Goal: Transaction & Acquisition: Purchase product/service

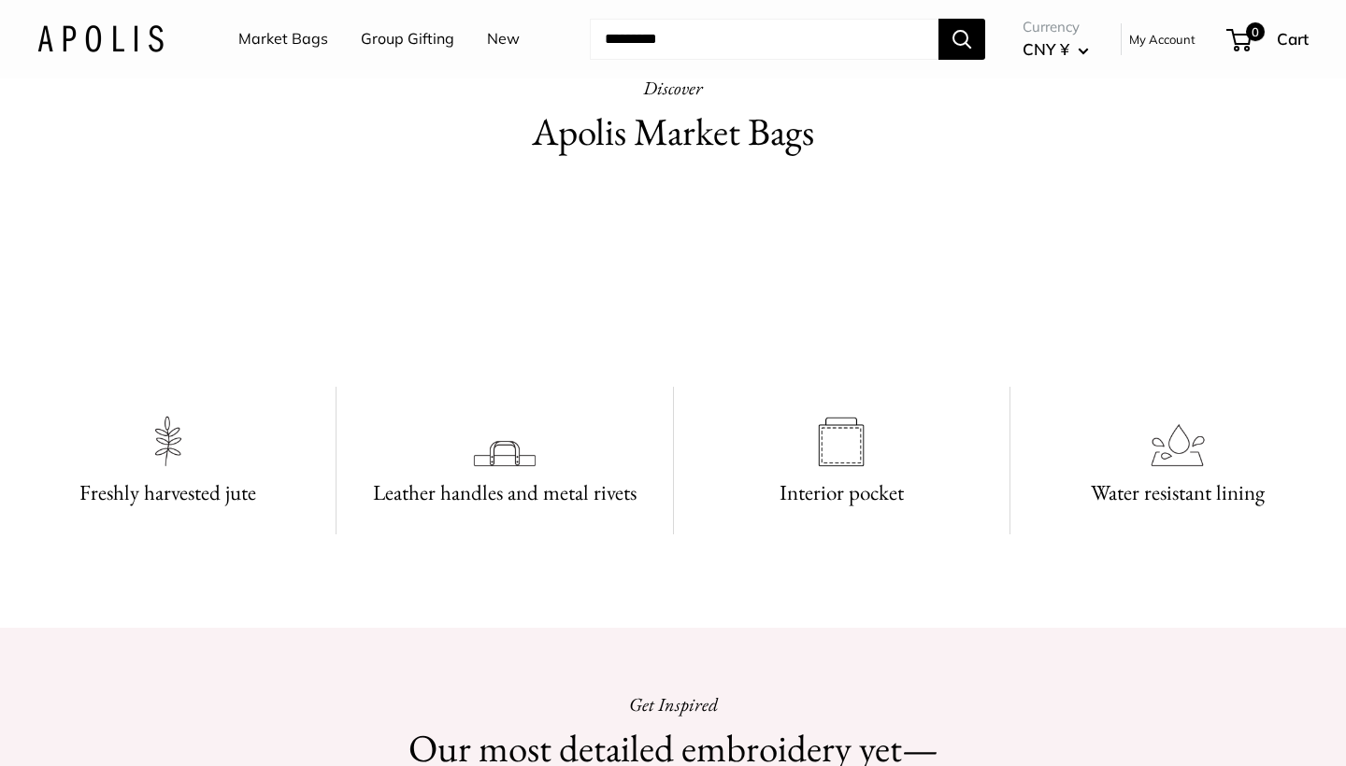
scroll to position [942, 0]
click at [382, 37] on link "Group Gifting" at bounding box center [407, 39] width 93 height 28
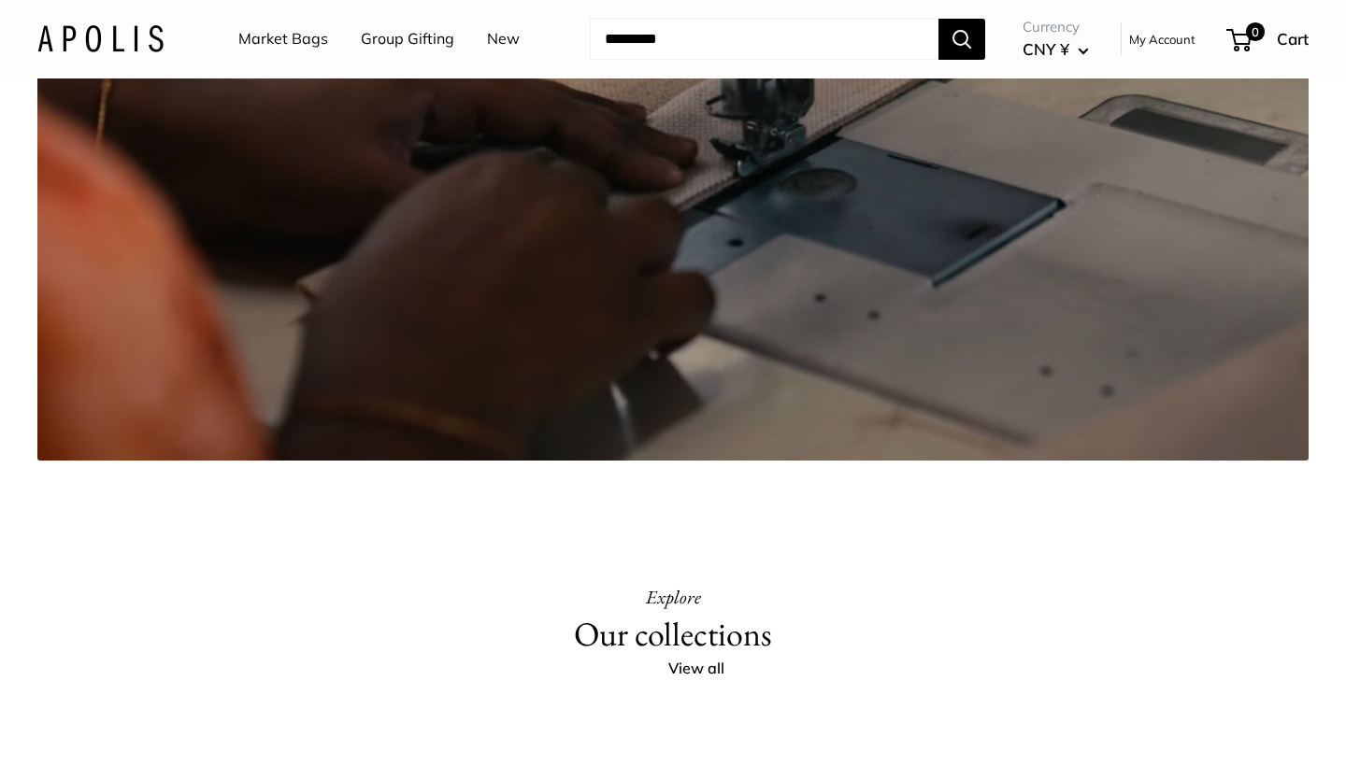
scroll to position [3360, 0]
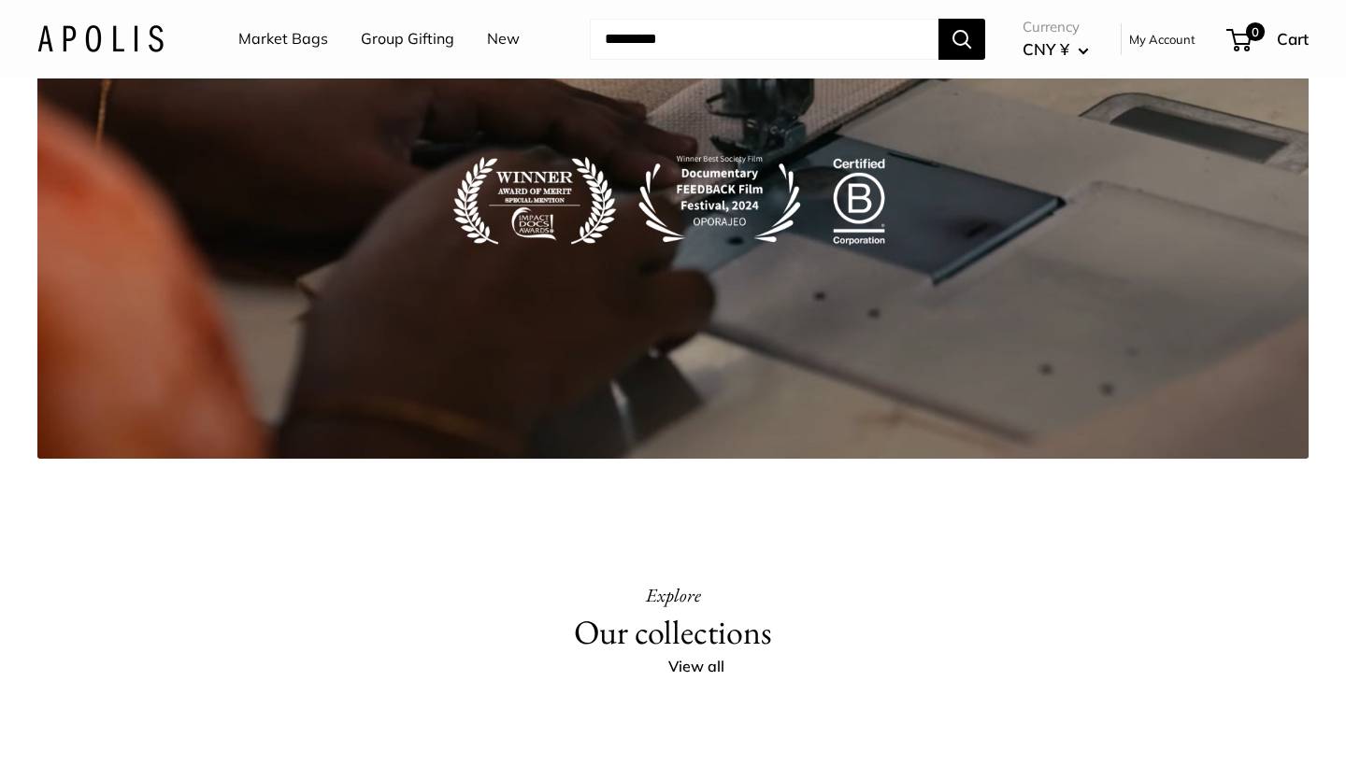
click at [493, 36] on link "New" at bounding box center [503, 39] width 33 height 28
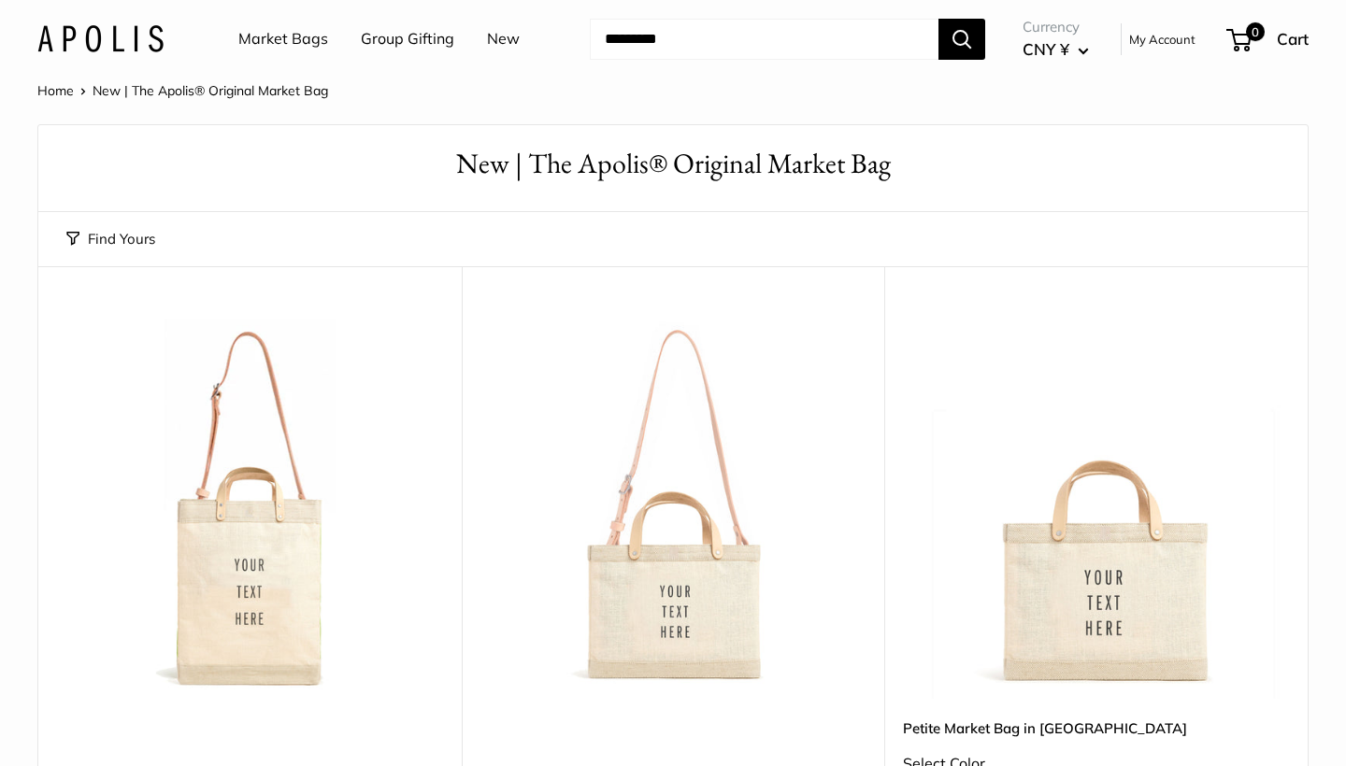
click at [109, 231] on button "Find Yours" at bounding box center [110, 239] width 89 height 26
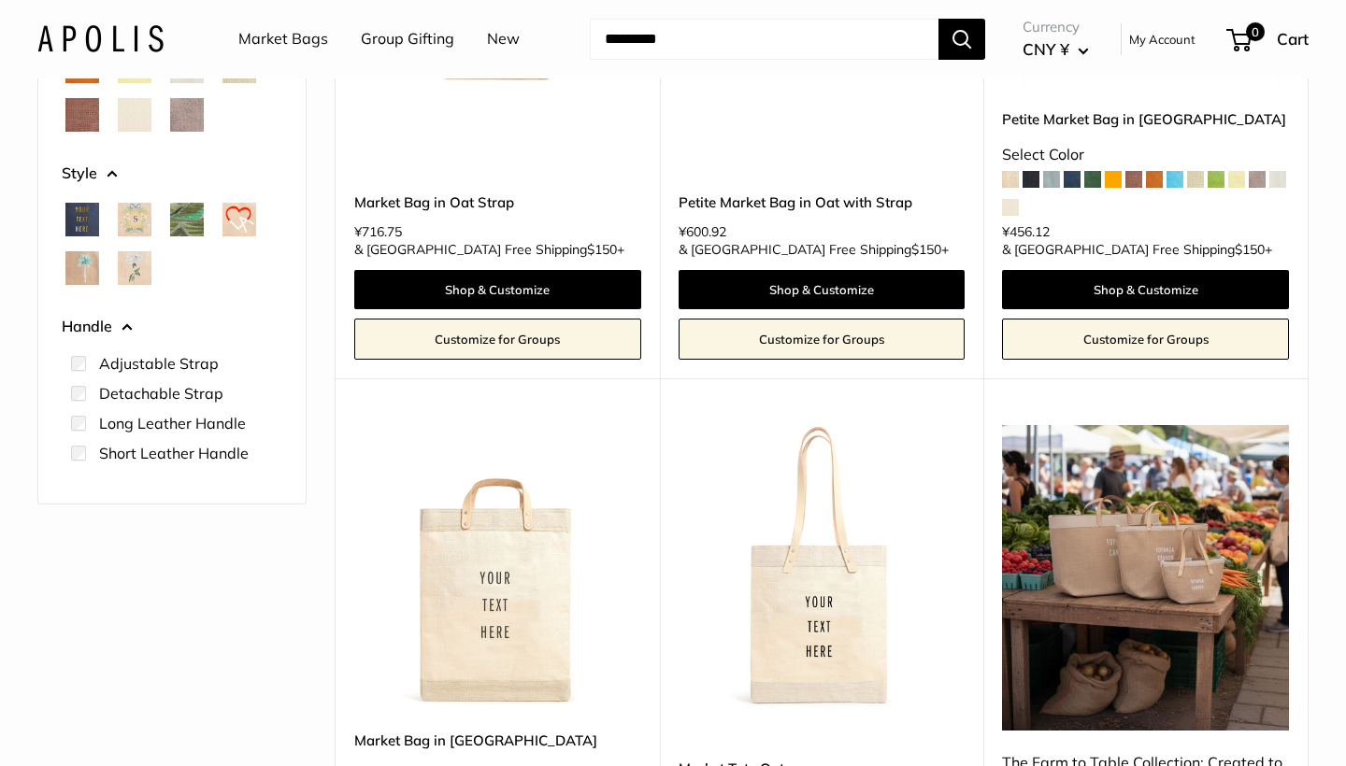
scroll to position [527, 0]
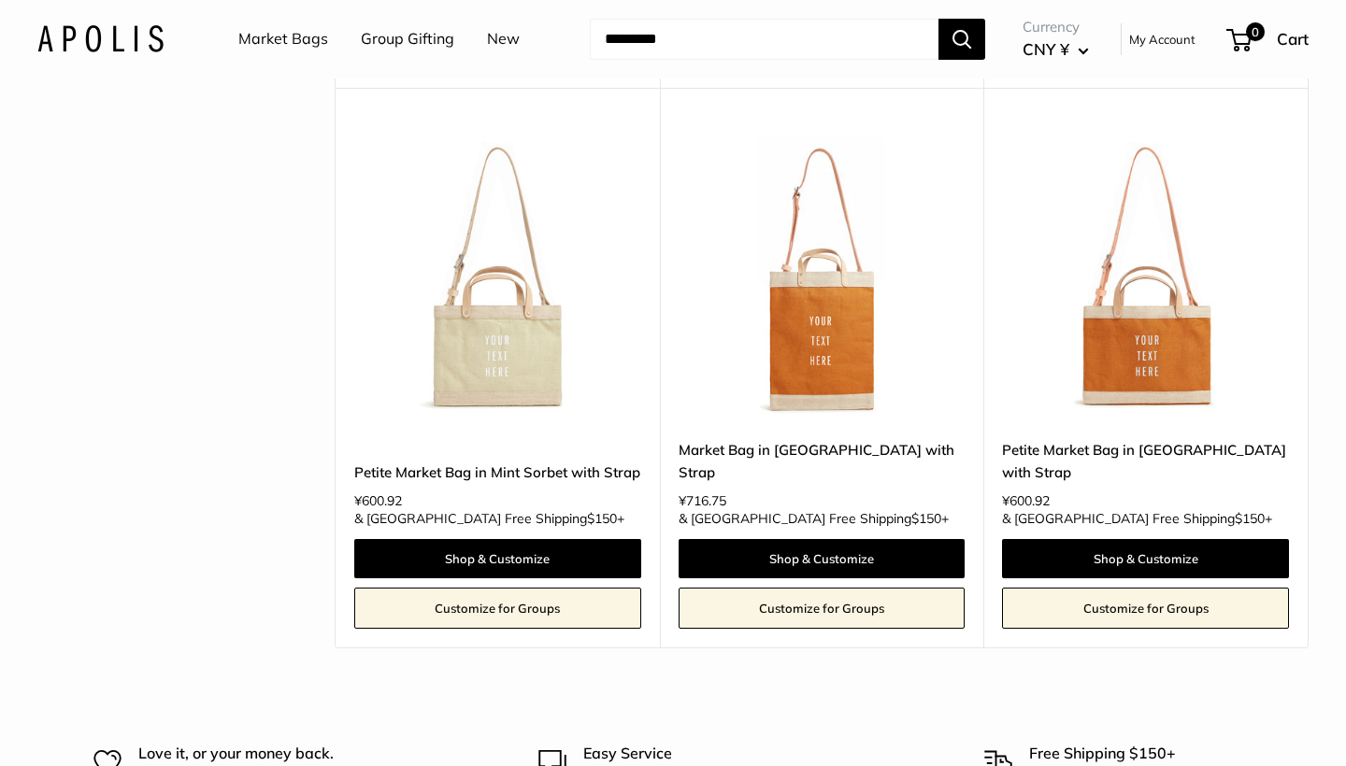
scroll to position [2826, 0]
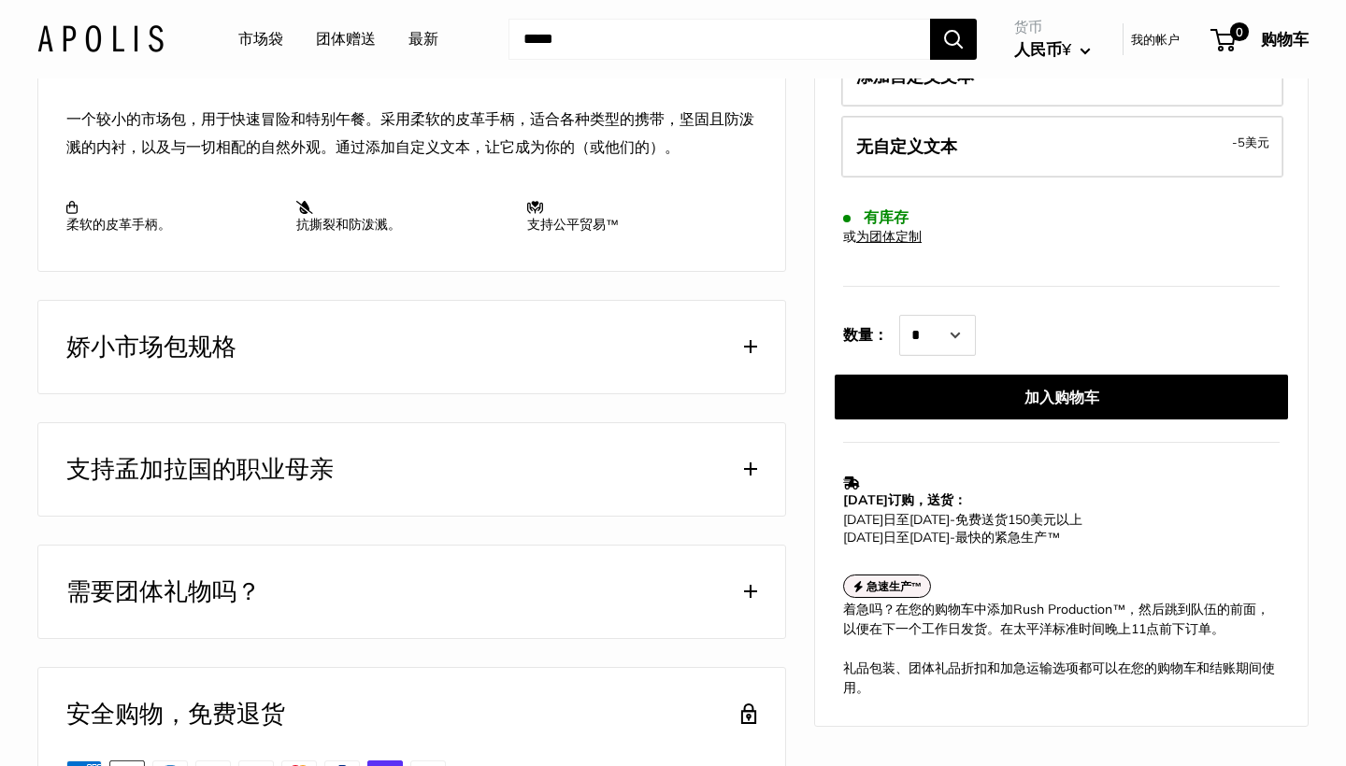
scroll to position [752, 0]
click at [324, 393] on button "娇小市场包规格" at bounding box center [411, 346] width 747 height 93
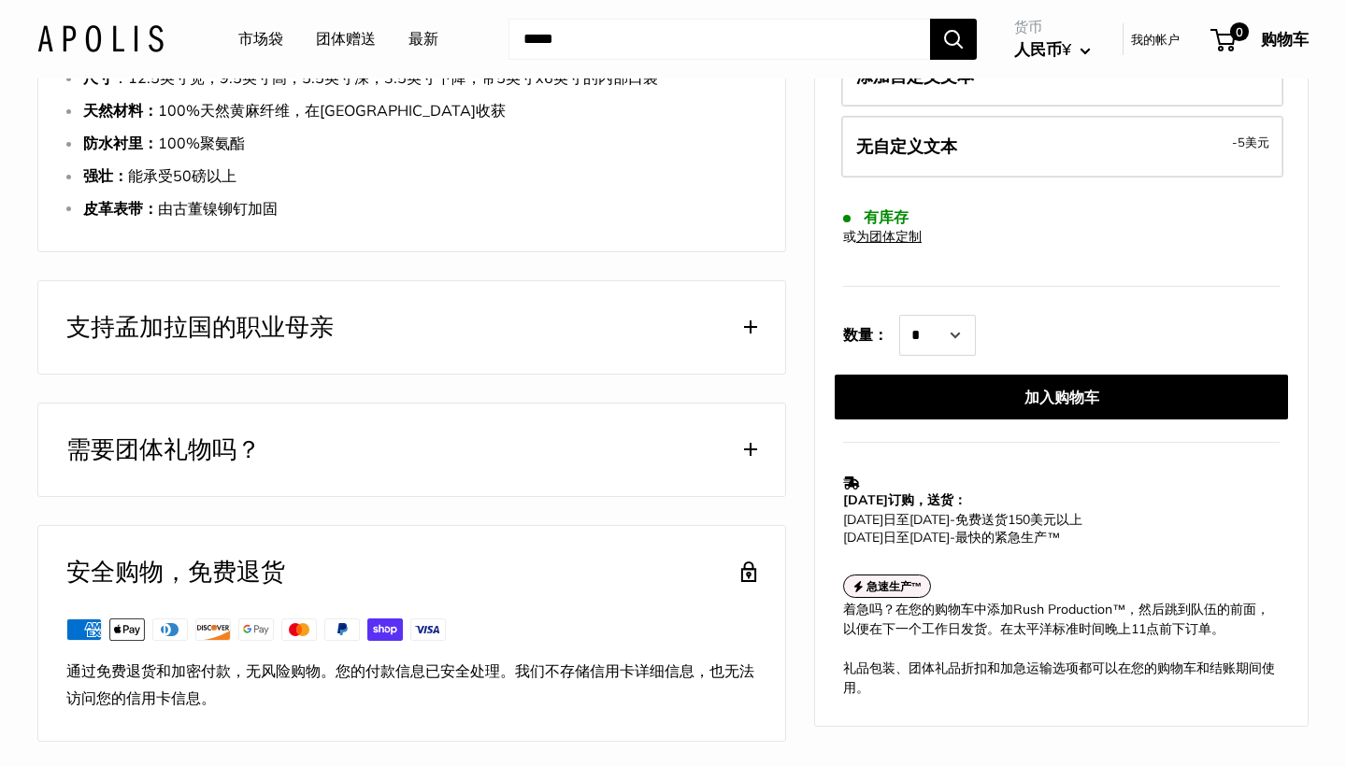
scroll to position [1074, 0]
click at [288, 346] on span "支持孟加拉国的职业母亲" at bounding box center [199, 327] width 267 height 36
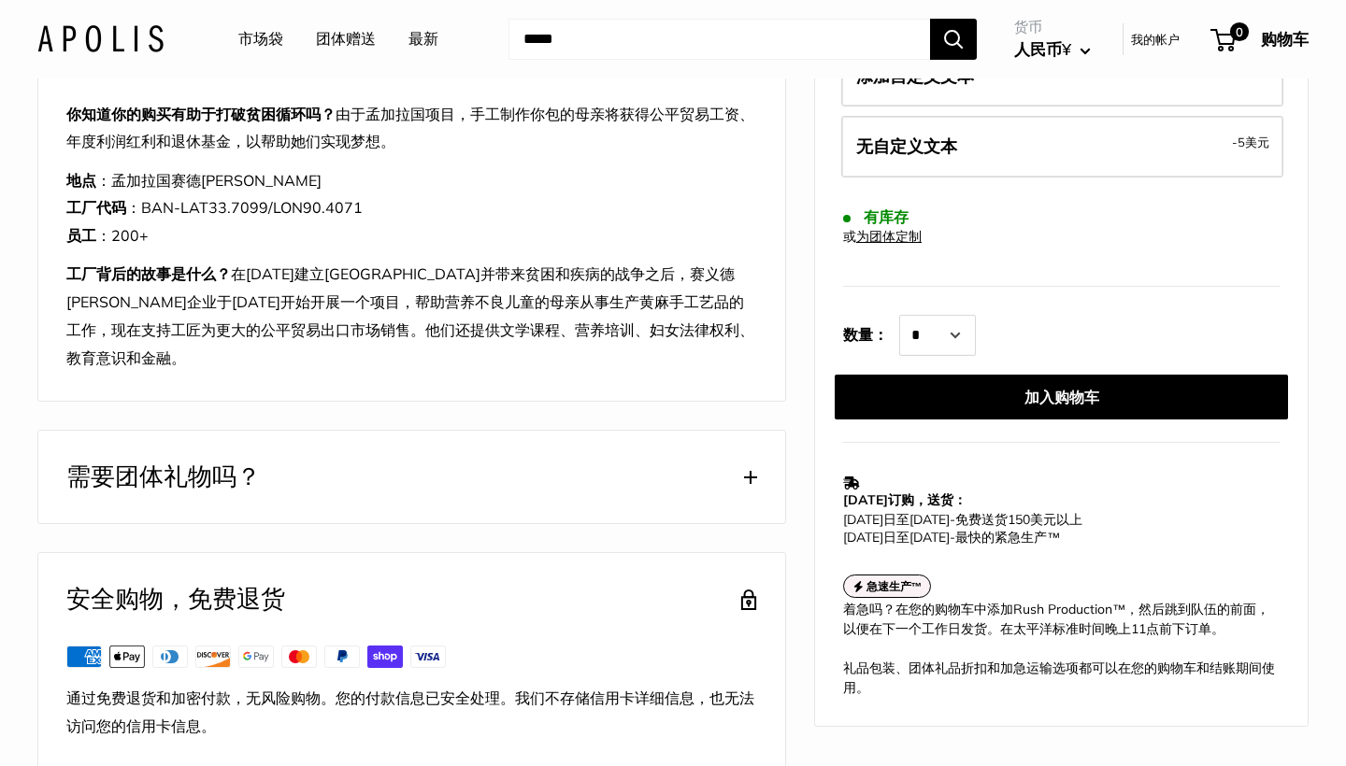
scroll to position [1340, 0]
click at [333, 470] on button "需要团体礼物吗？" at bounding box center [411, 477] width 747 height 93
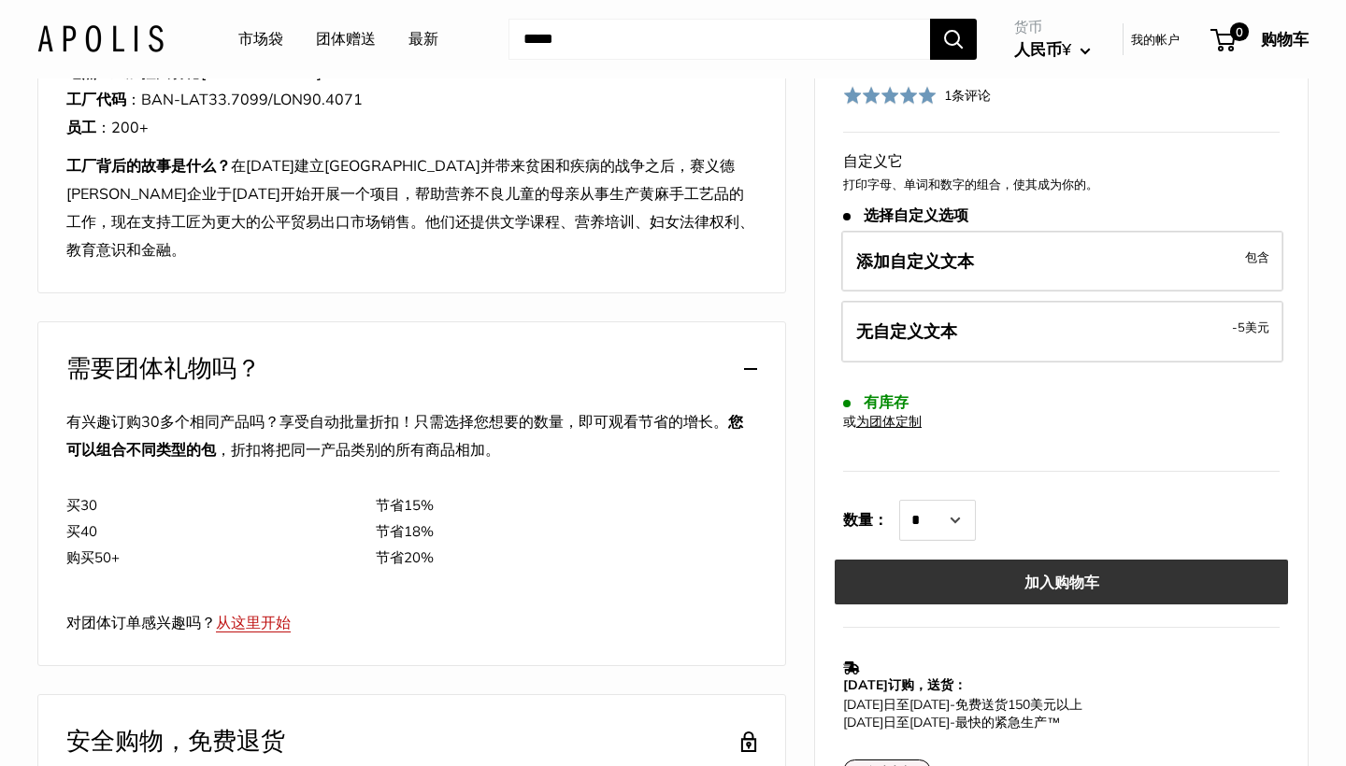
scroll to position [1449, 0]
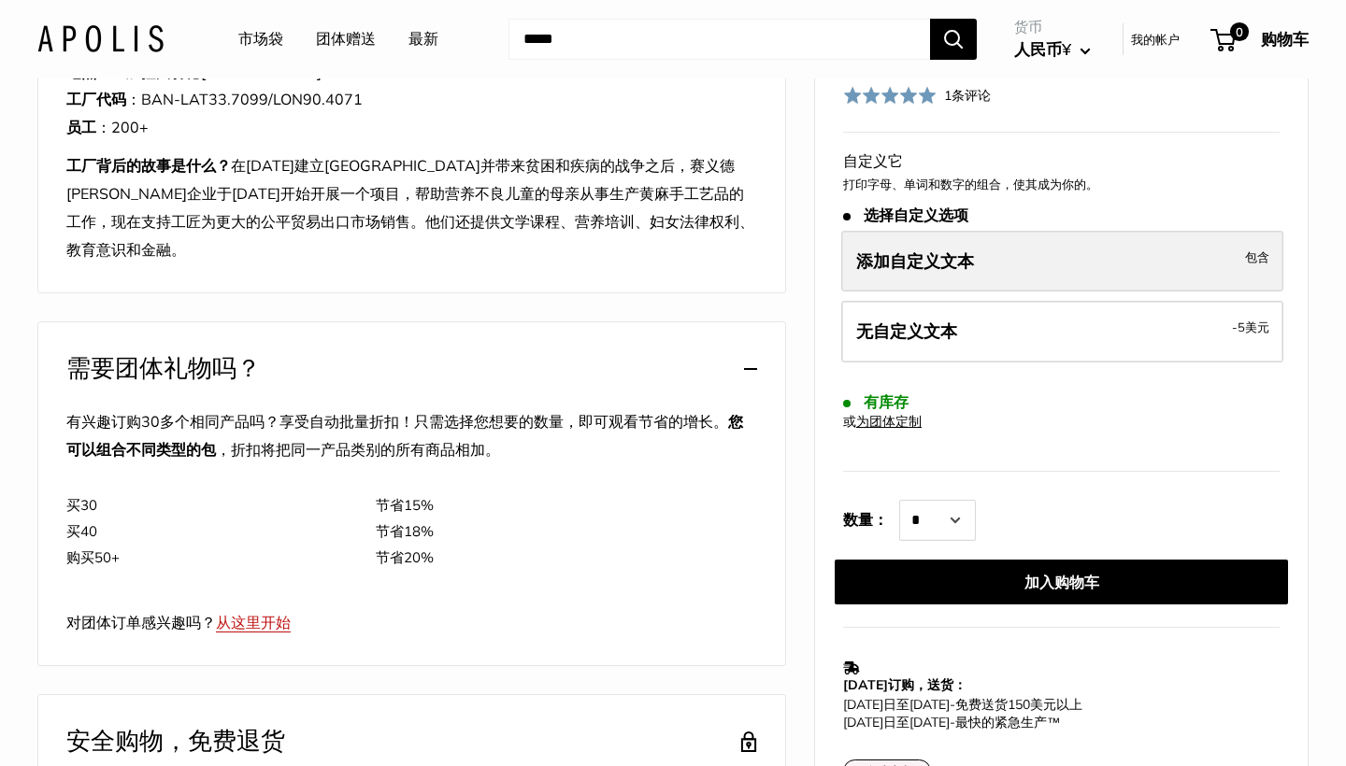
click at [1062, 259] on label "添加自定义文本 包含" at bounding box center [1062, 262] width 442 height 62
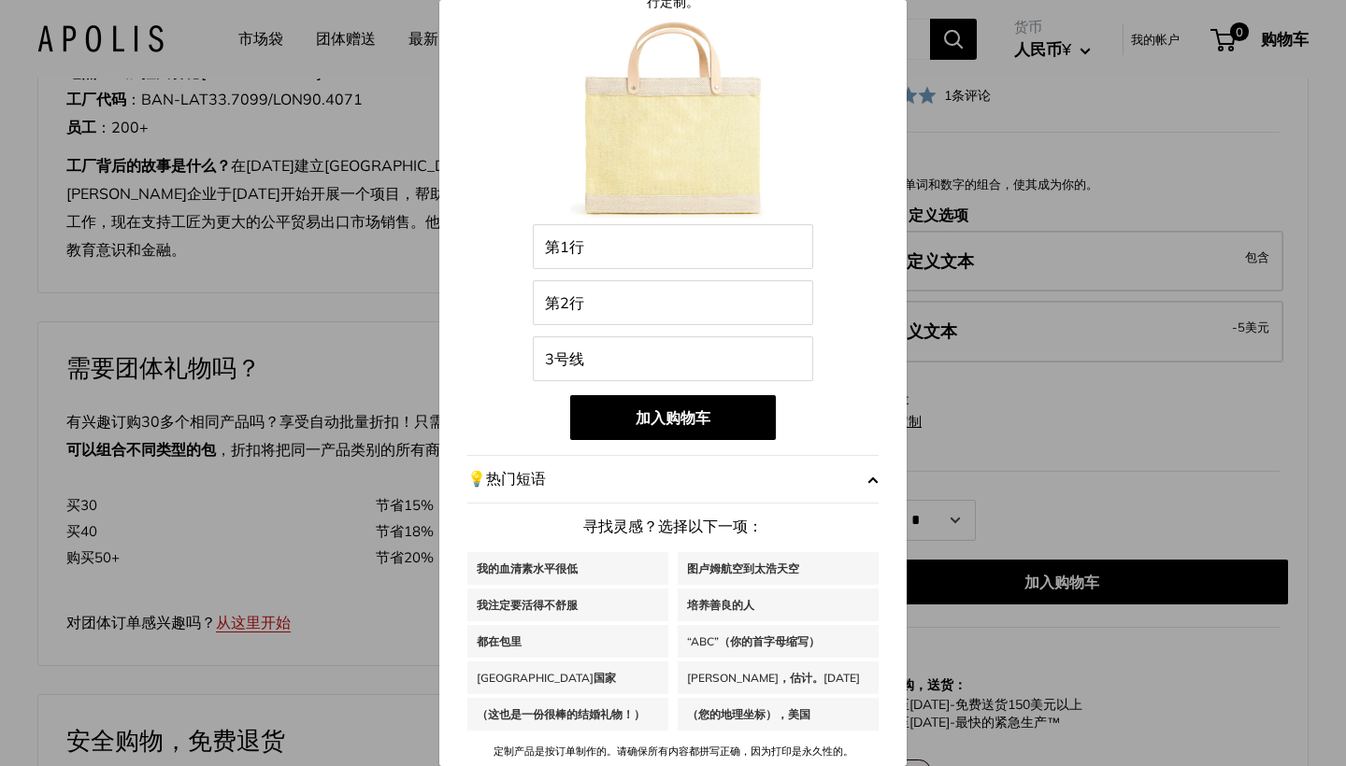
scroll to position [102, 0]
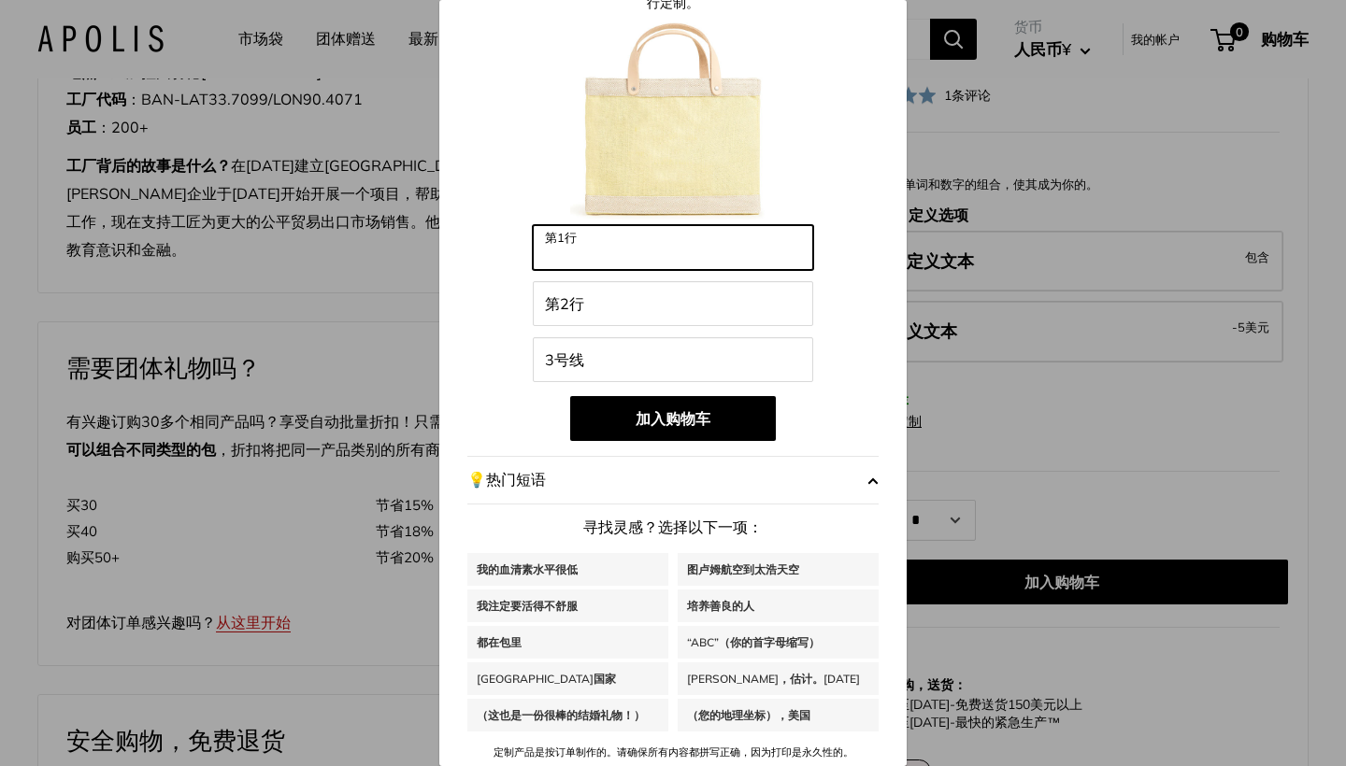
click at [626, 258] on input "第1行" at bounding box center [673, 247] width 280 height 45
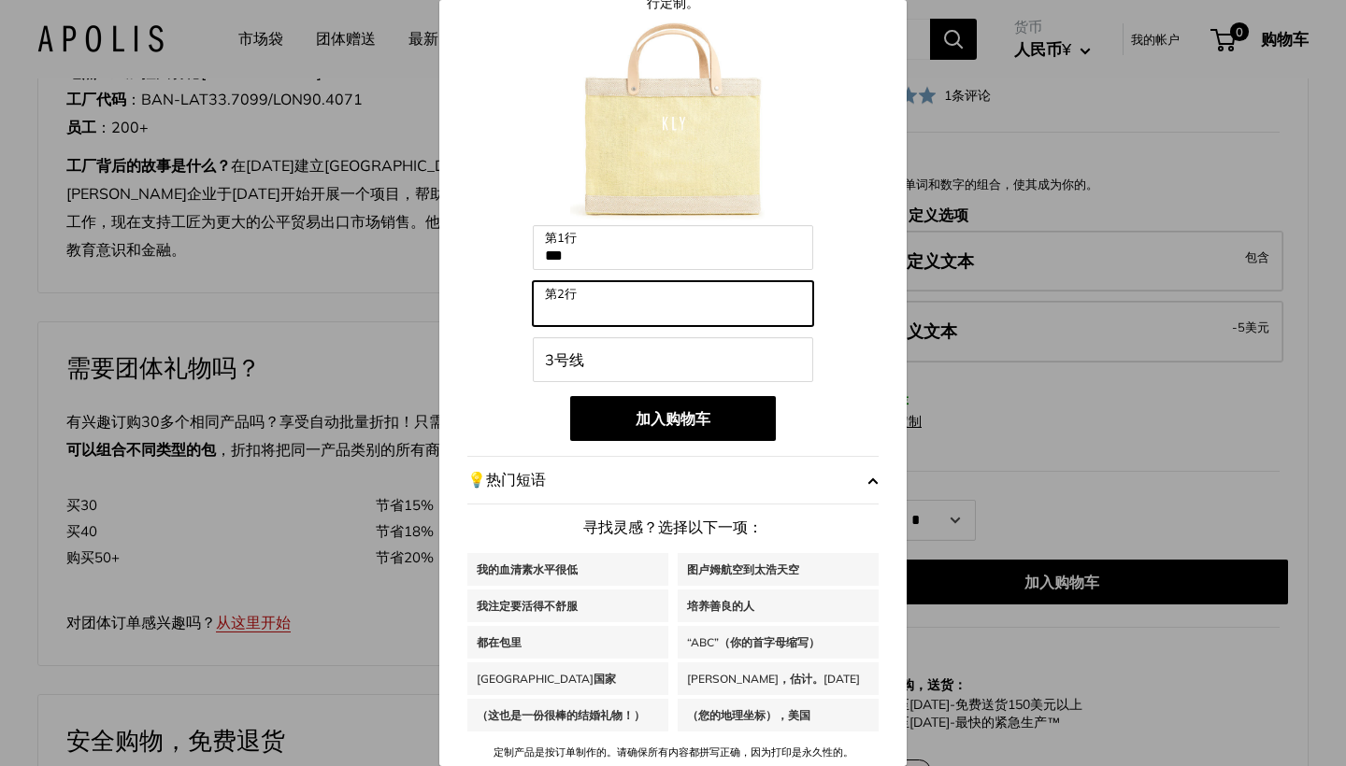
click at [635, 300] on input "第2行" at bounding box center [673, 303] width 280 height 45
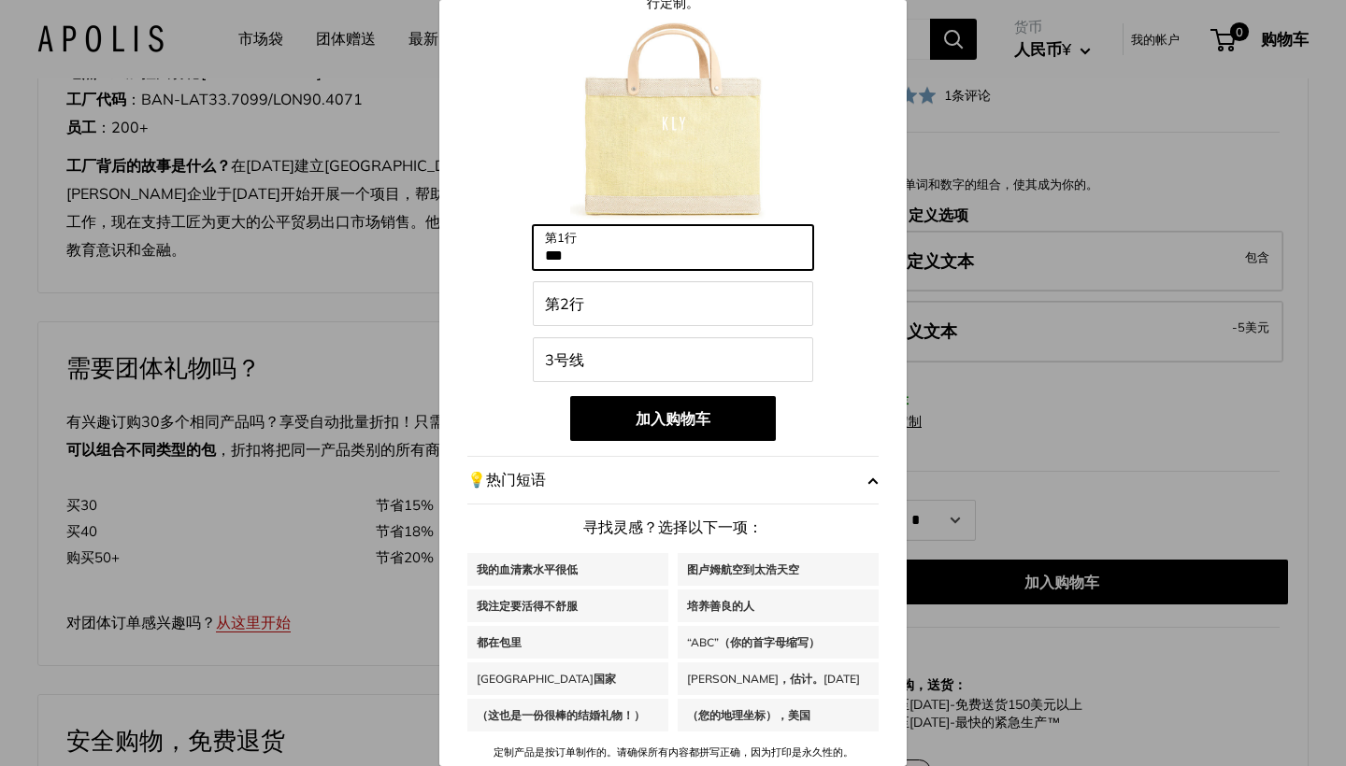
click at [601, 254] on input "***" at bounding box center [673, 247] width 280 height 45
type input "*"
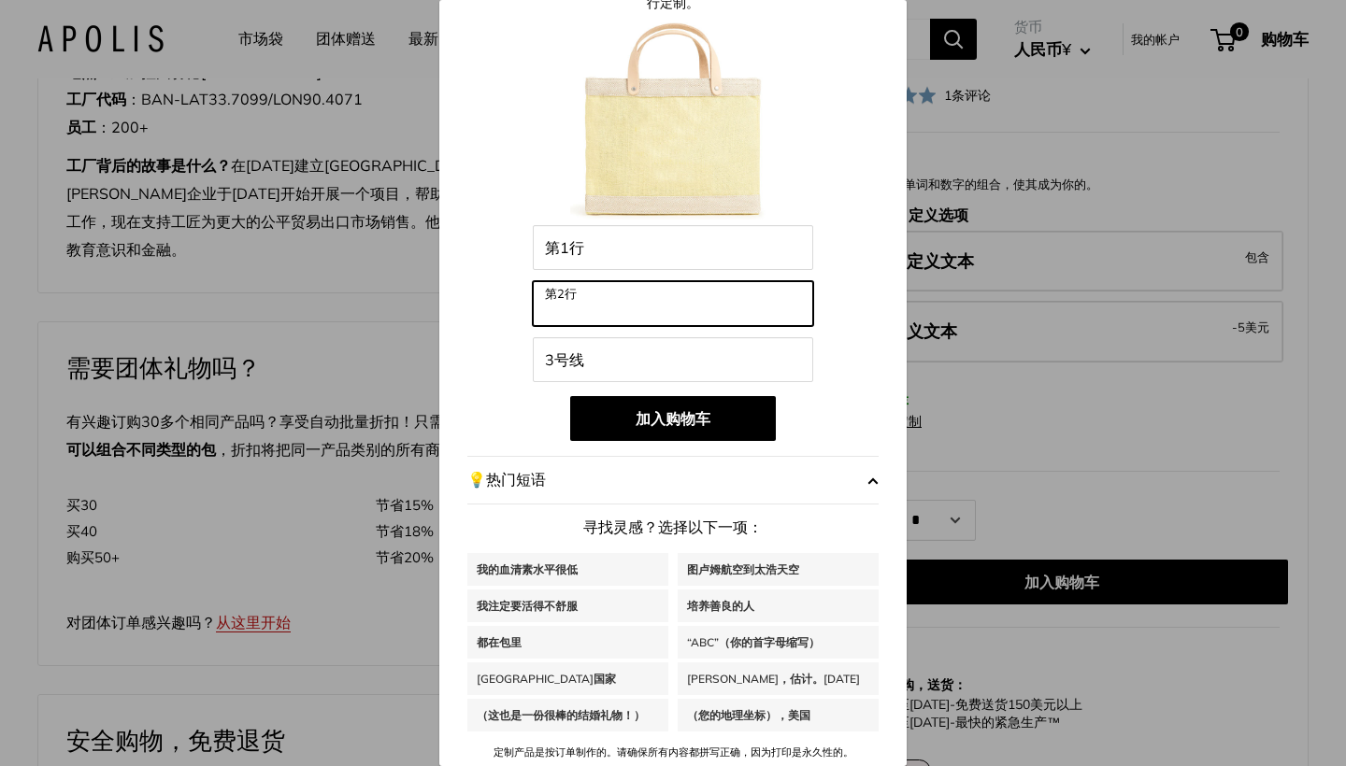
click at [593, 303] on input "第2行" at bounding box center [673, 303] width 280 height 45
type input "***"
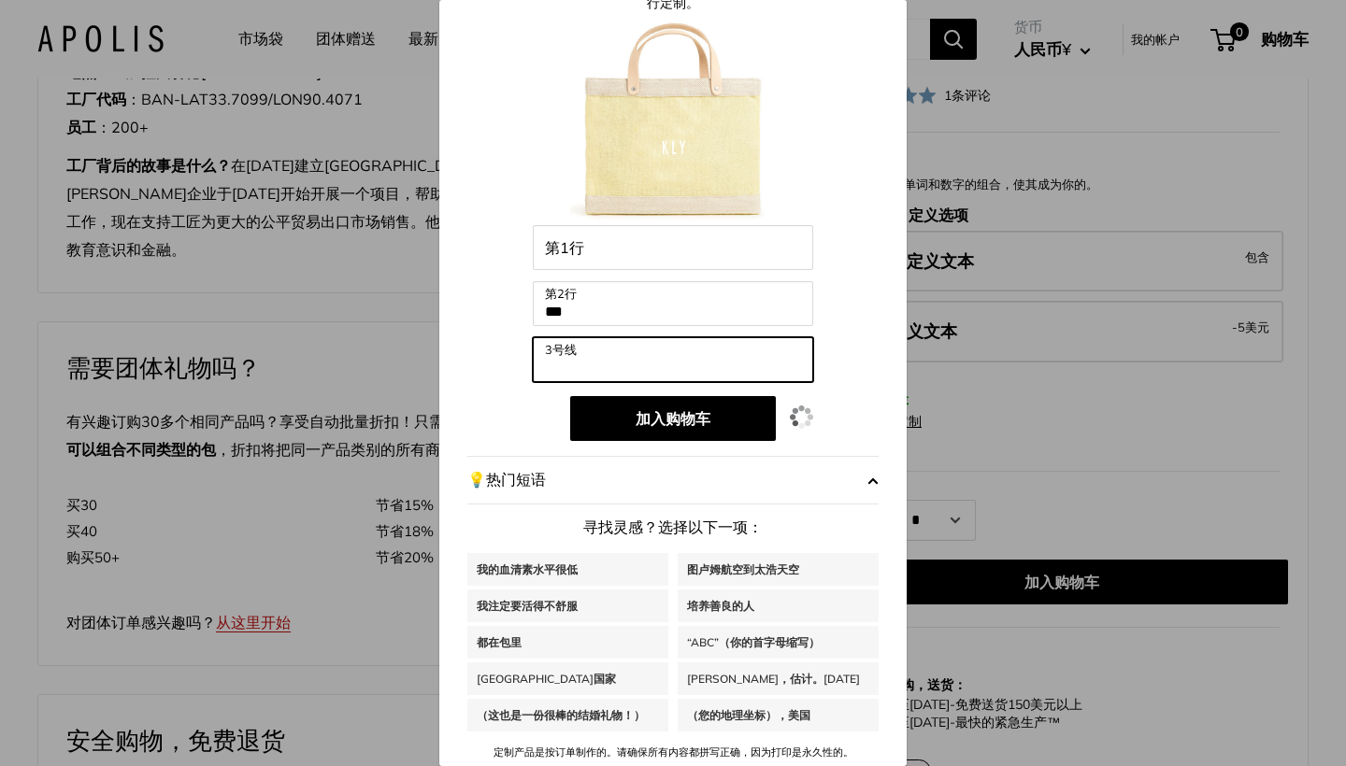
click at [653, 362] on input "3号线" at bounding box center [673, 359] width 280 height 45
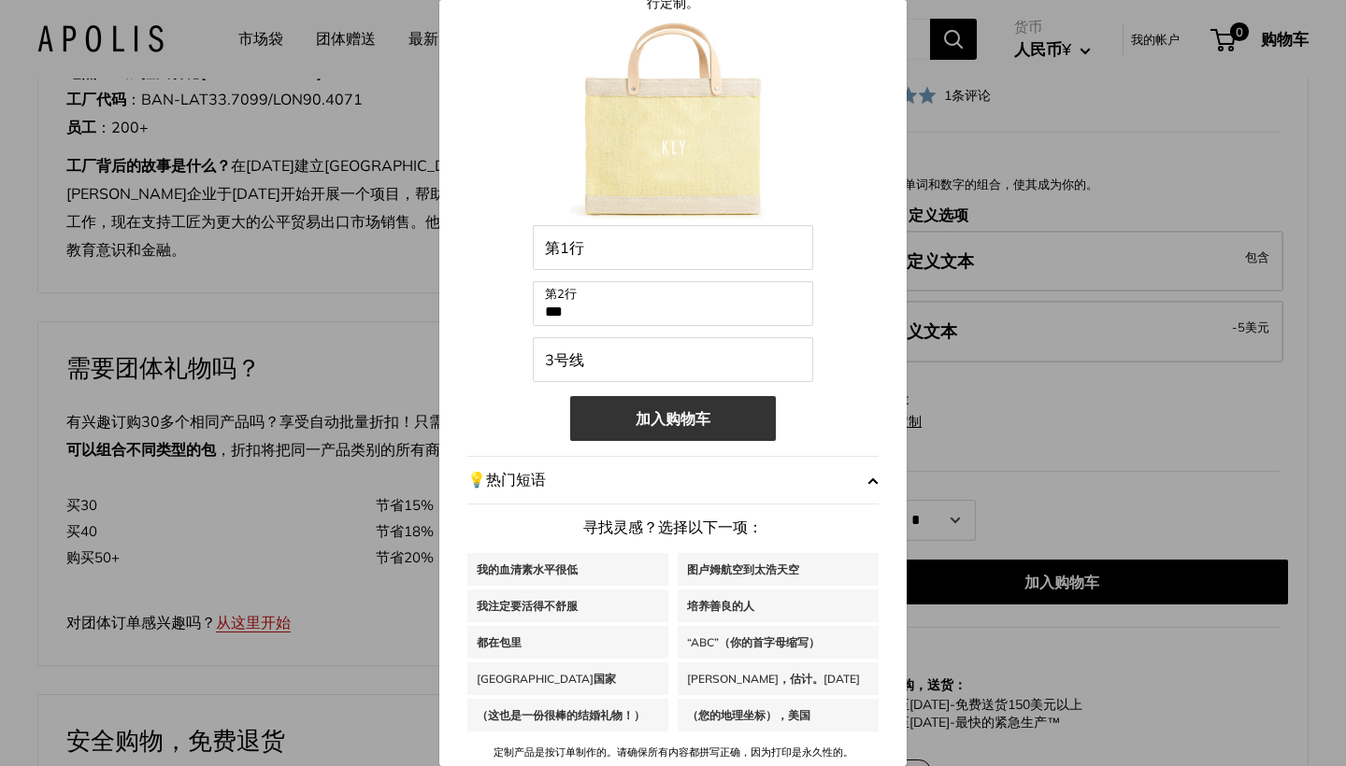
click at [633, 420] on button "加入购物车" at bounding box center [673, 418] width 206 height 45
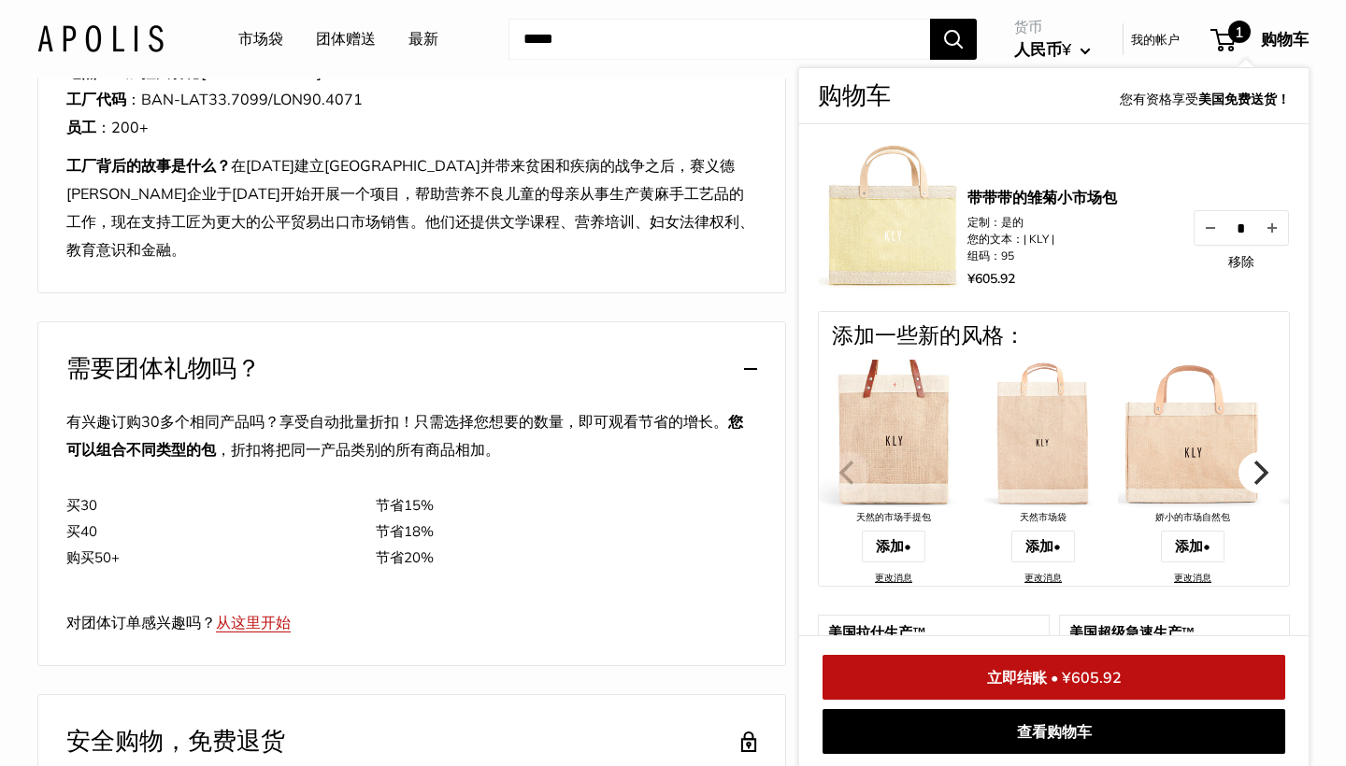
click at [1251, 472] on icon "下一个" at bounding box center [1259, 473] width 24 height 24
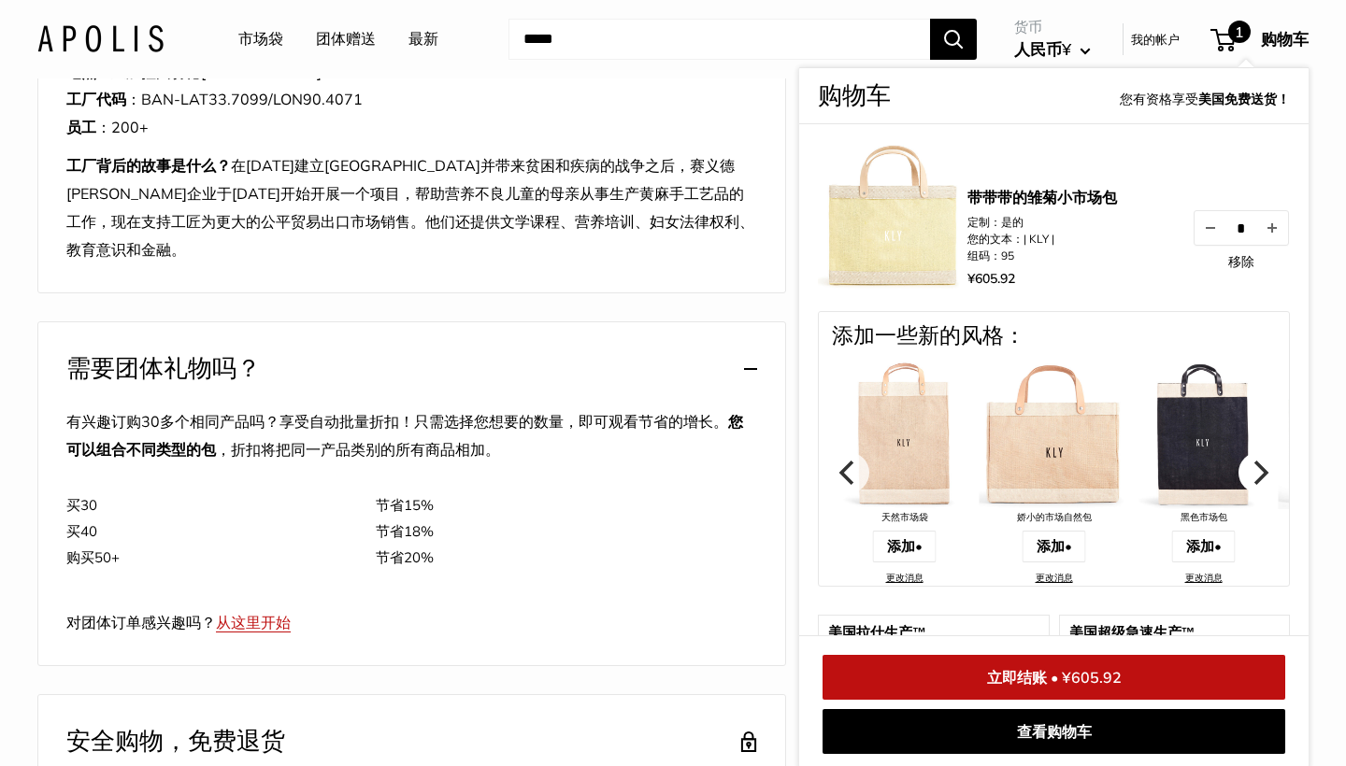
click at [1251, 472] on icon "下一个" at bounding box center [1259, 473] width 24 height 24
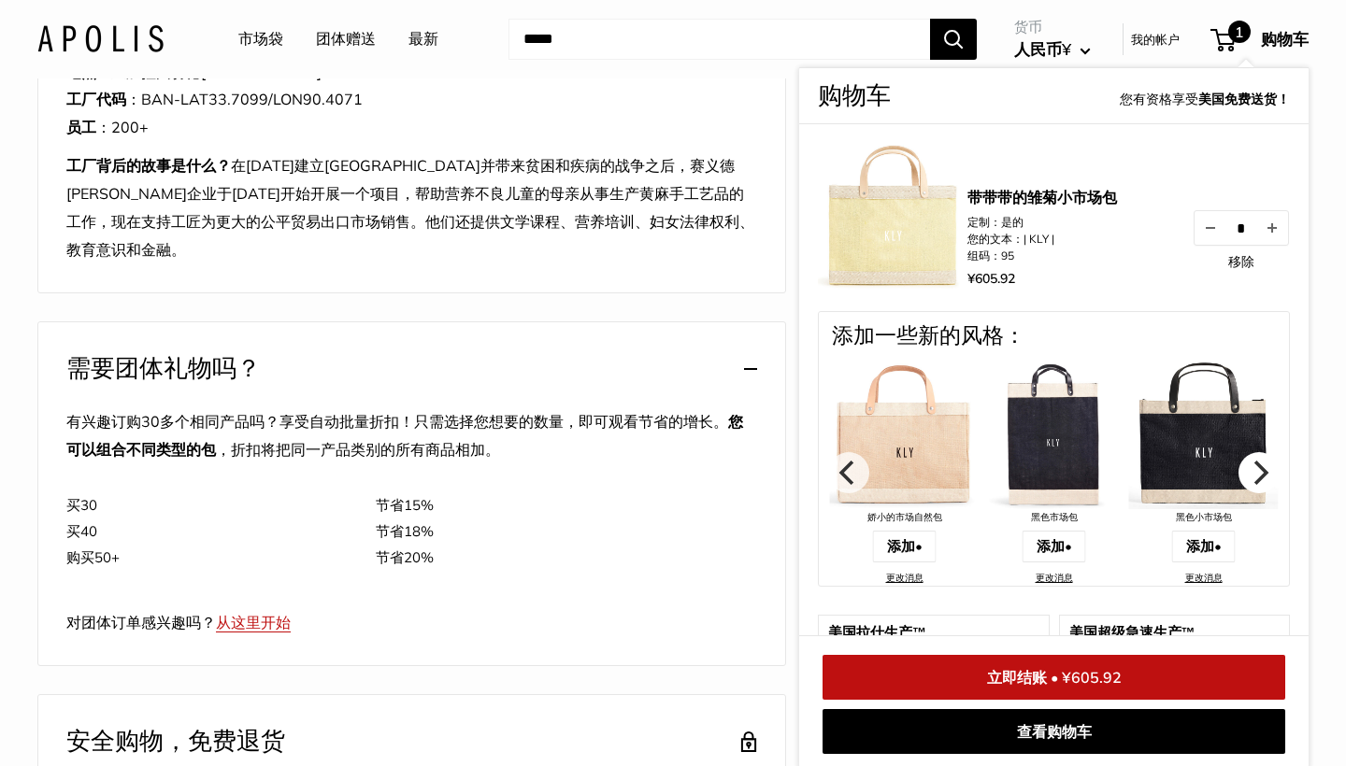
click at [1251, 472] on icon "下一个" at bounding box center [1259, 473] width 24 height 24
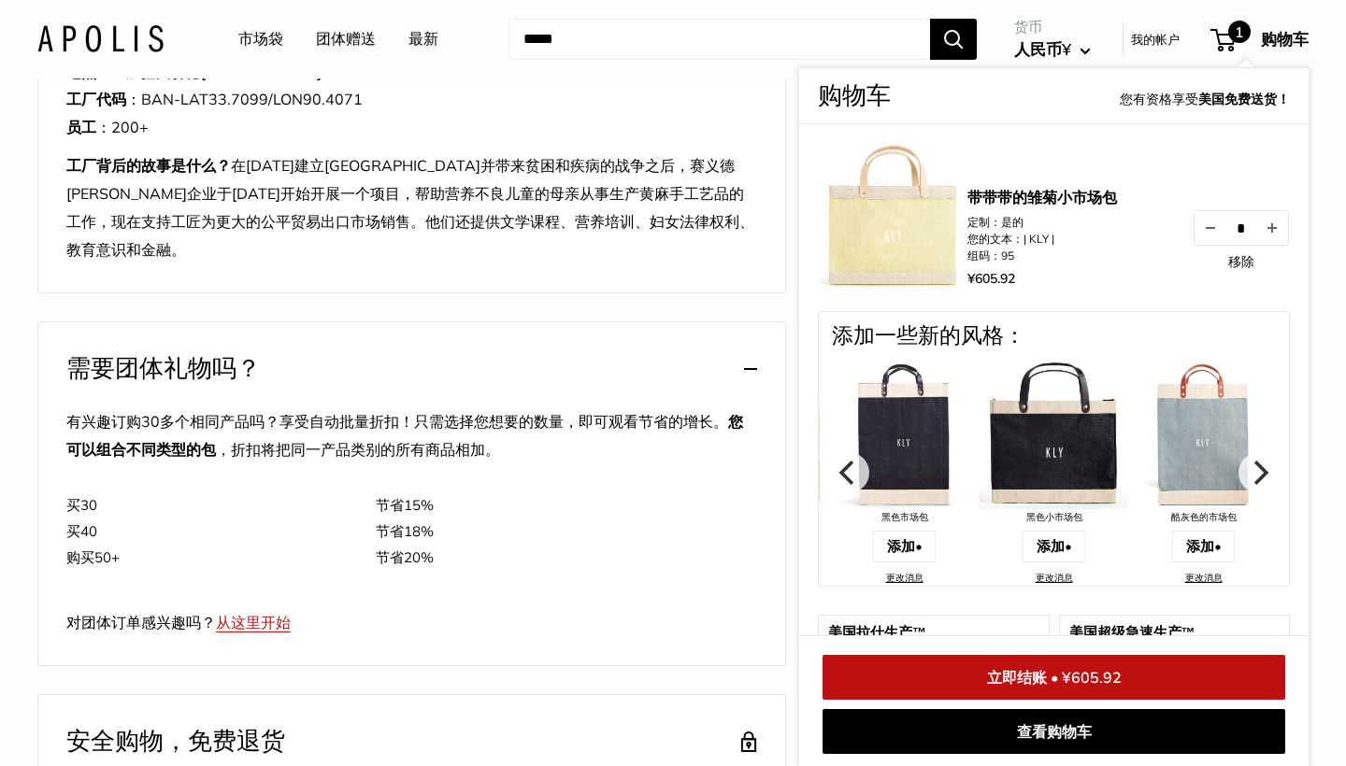
click at [1044, 437] on img at bounding box center [1054, 435] width 150 height 150
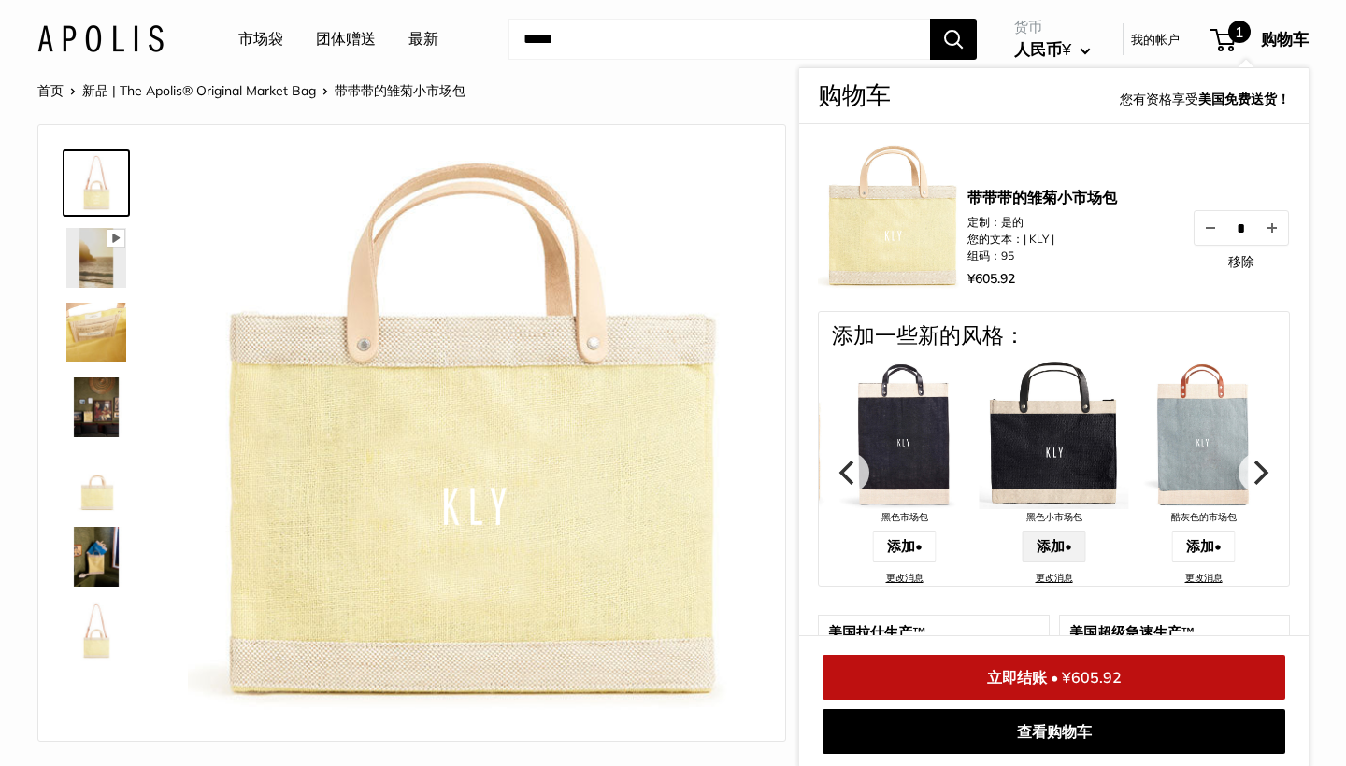
click at [1041, 546] on link "添加•" at bounding box center [1054, 547] width 64 height 32
click at [1229, 262] on link "移除" at bounding box center [1241, 261] width 26 height 13
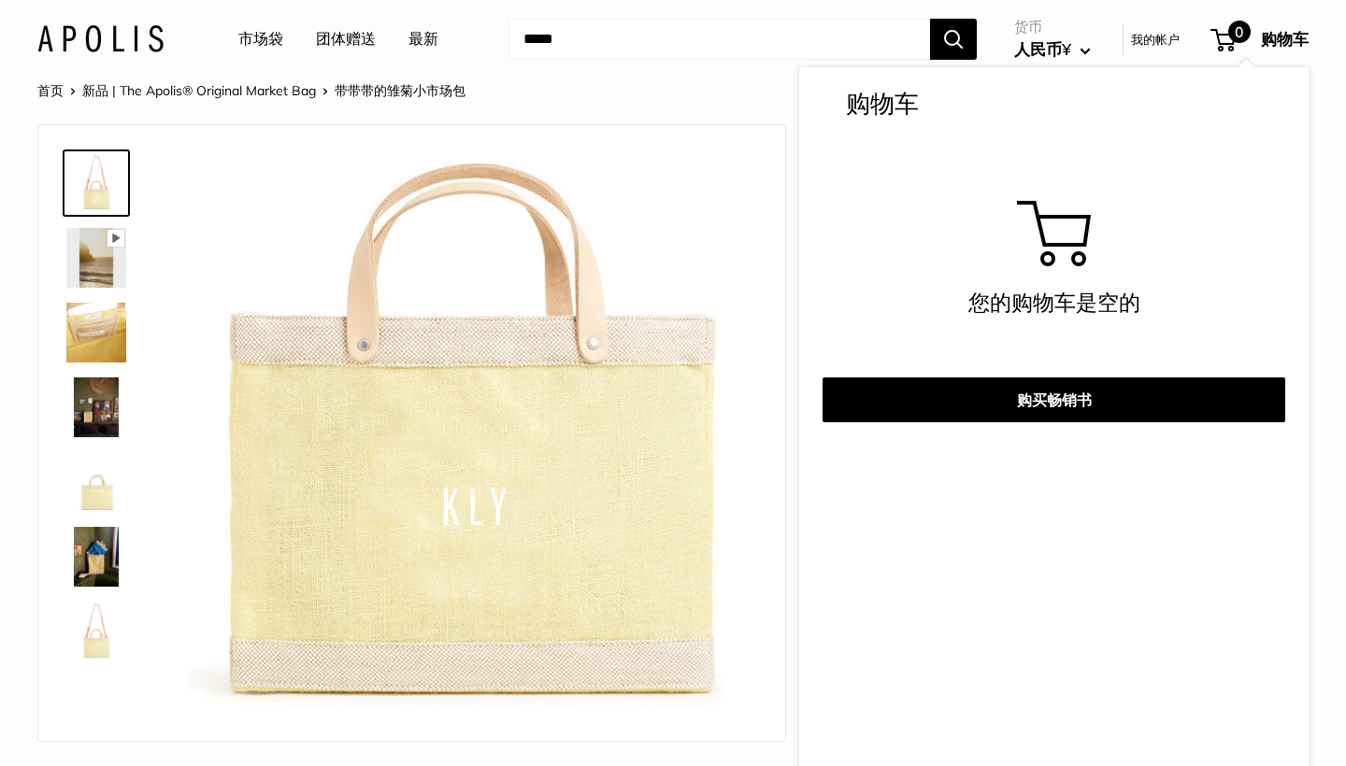
click at [744, 98] on div "首页 新品 | The Apolis® Original Market Bag 带带带的雏菊小市场包 上一个 下一个" at bounding box center [672, 91] width 1271 height 24
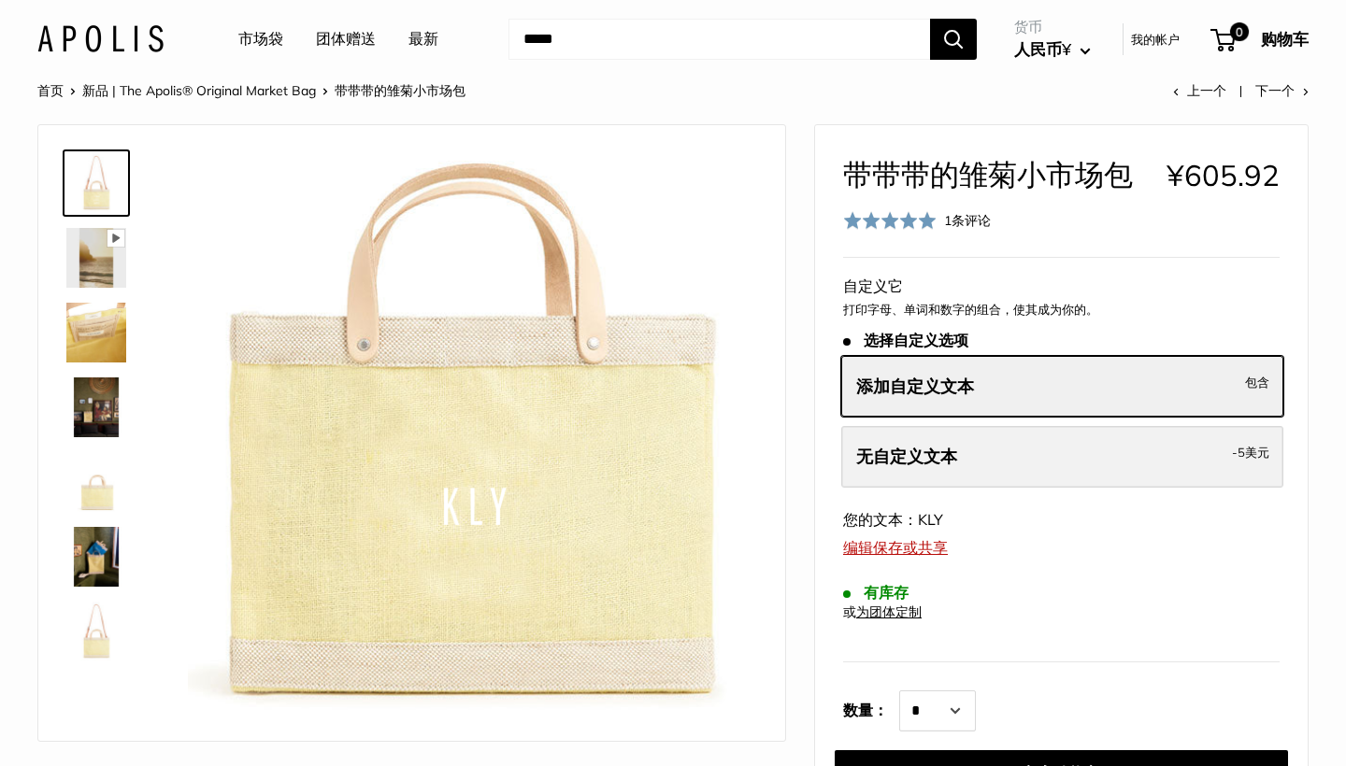
click at [926, 456] on span "无自定义文本" at bounding box center [906, 456] width 101 height 21
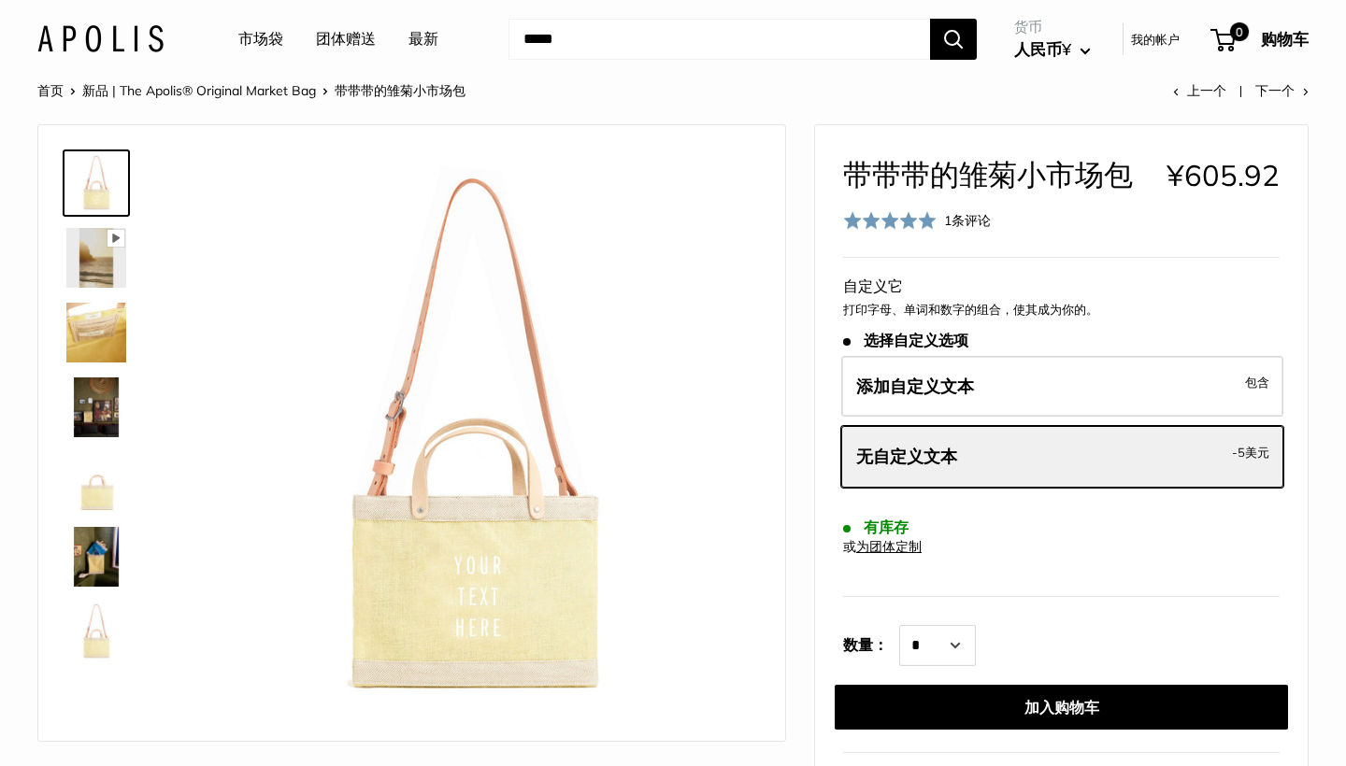
click at [950, 418] on div "添加自定义文本 包含 无自定义文本 -5美元" at bounding box center [1061, 426] width 444 height 141
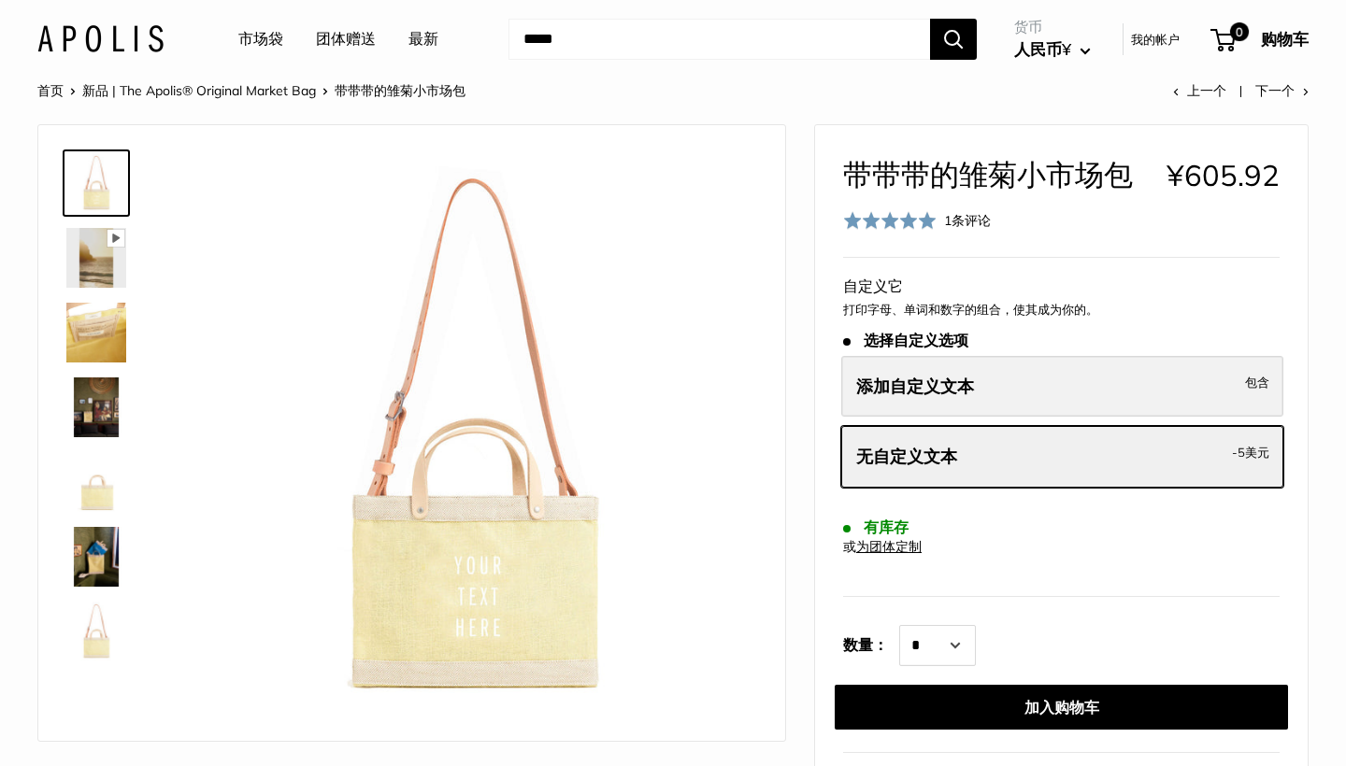
click at [950, 385] on span "添加自定义文本" at bounding box center [915, 386] width 118 height 21
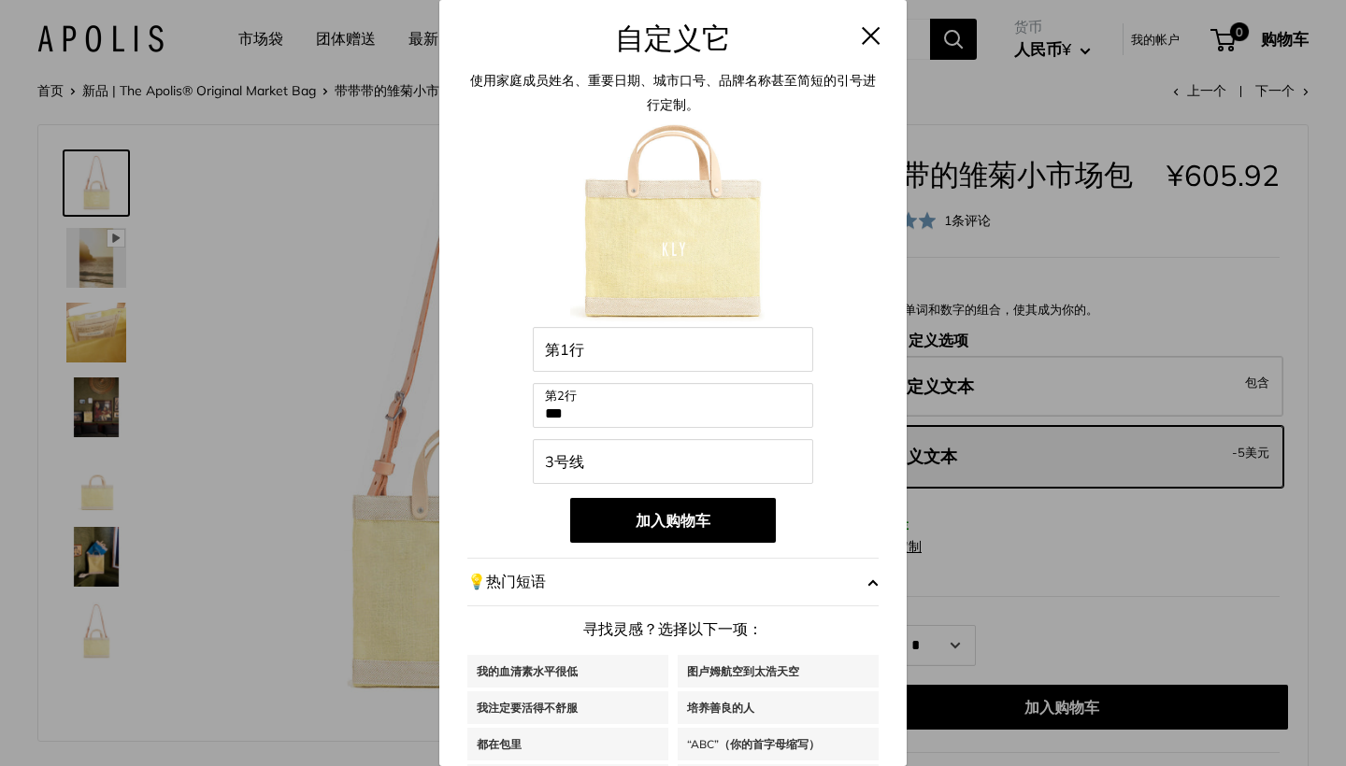
click at [870, 30] on button at bounding box center [871, 35] width 19 height 19
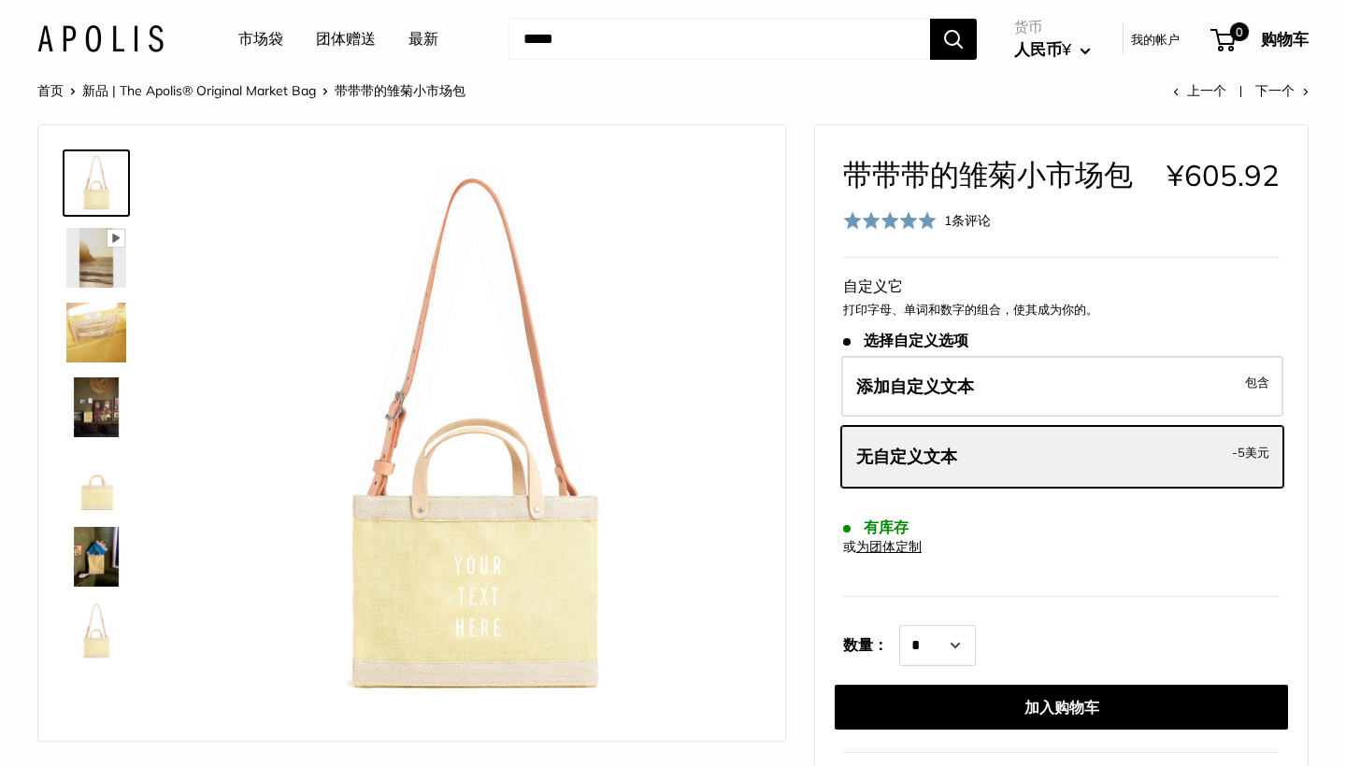
click at [91, 339] on img at bounding box center [96, 333] width 60 height 60
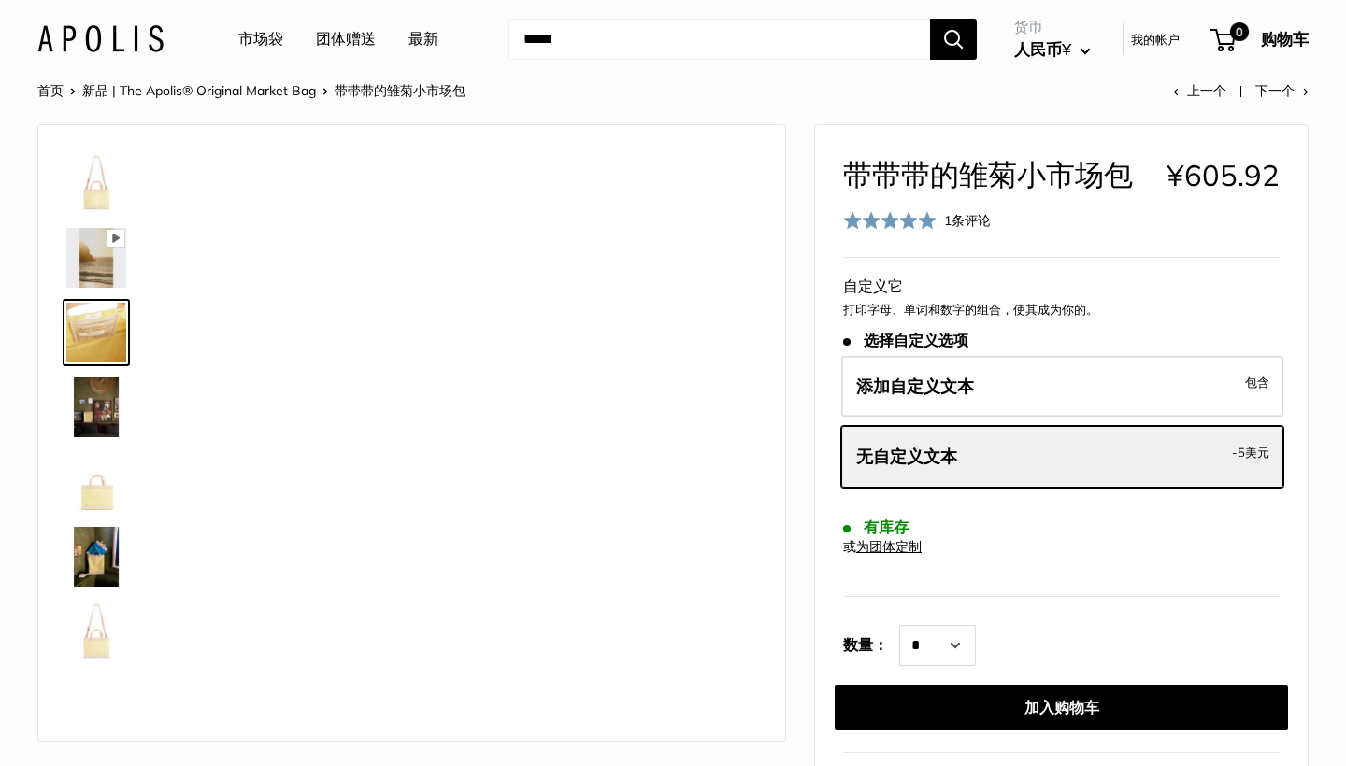
click at [91, 341] on img at bounding box center [96, 333] width 60 height 60
click at [88, 420] on img at bounding box center [96, 408] width 60 height 60
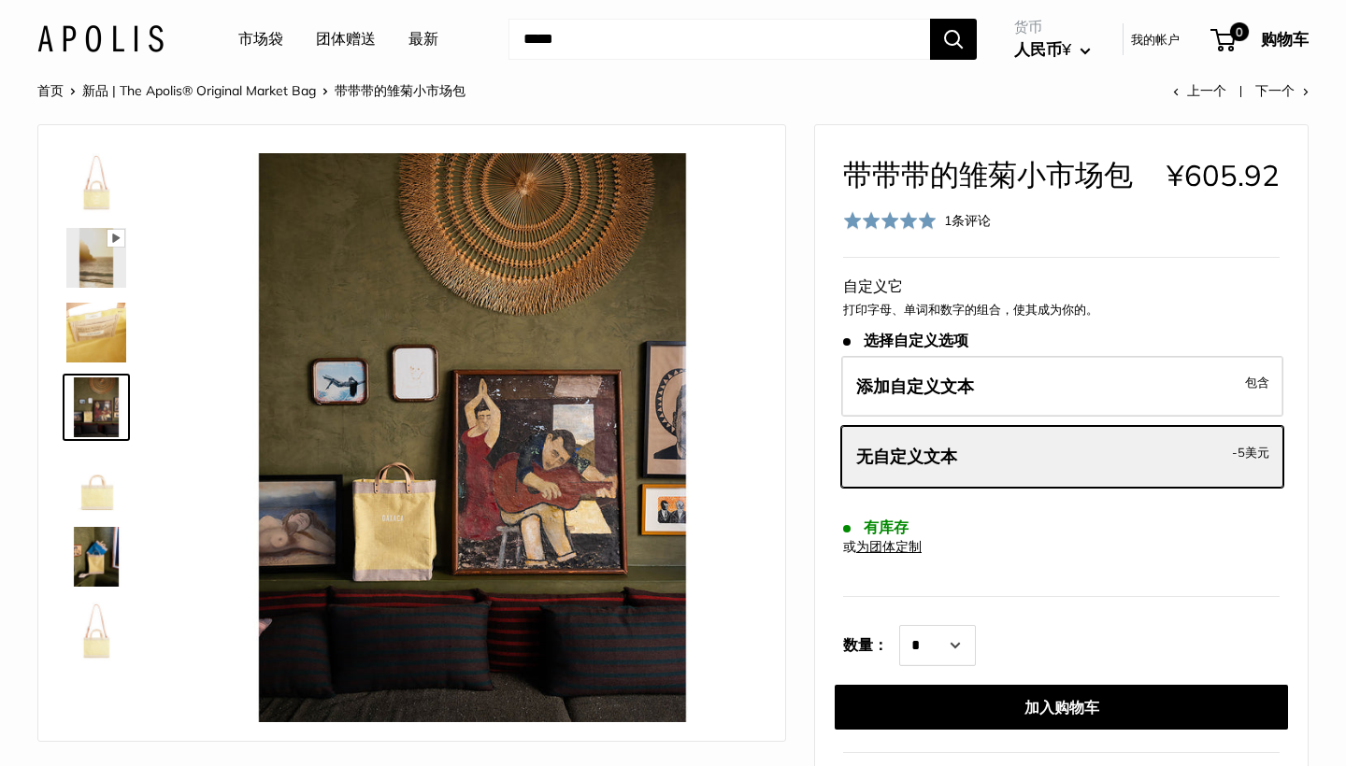
click at [114, 233] on icon at bounding box center [115, 238] width 17 height 17
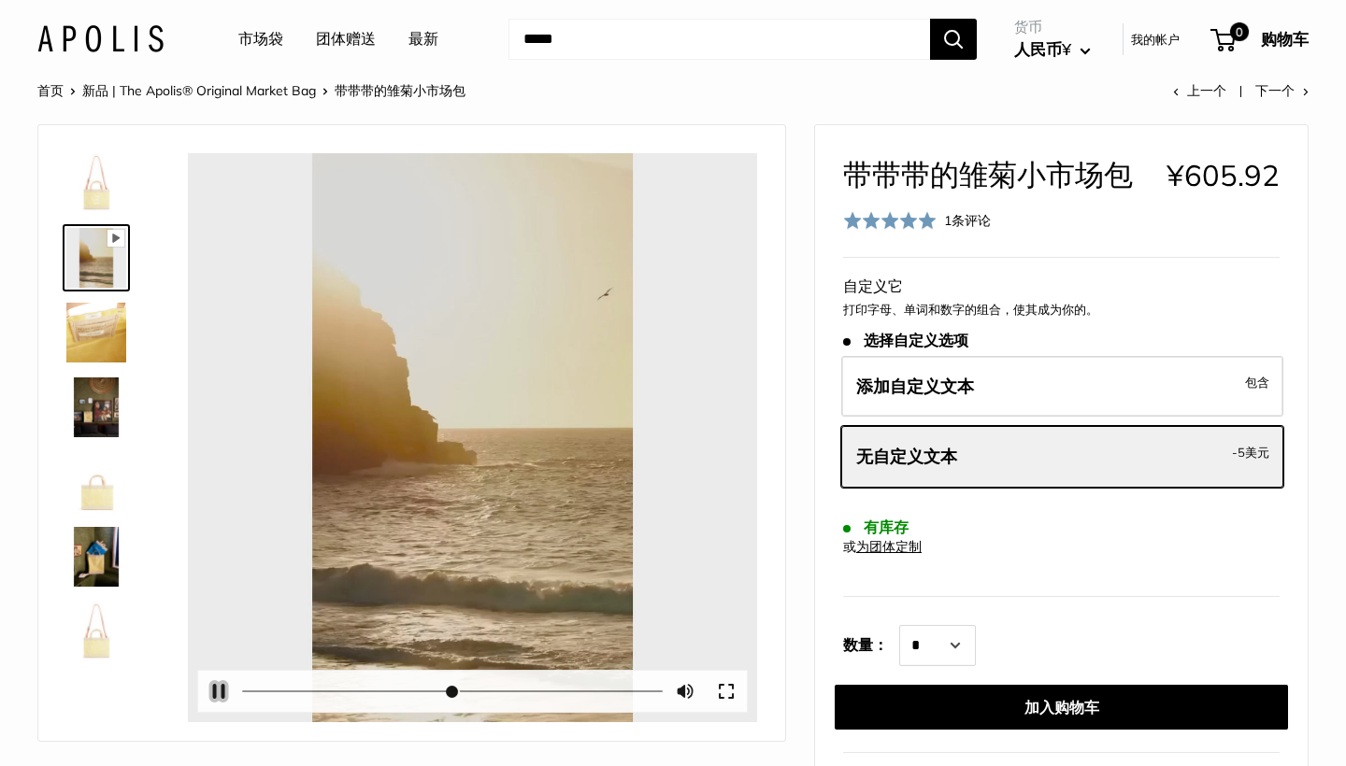
click at [220, 689] on button "暂停 播放" at bounding box center [218, 691] width 41 height 41
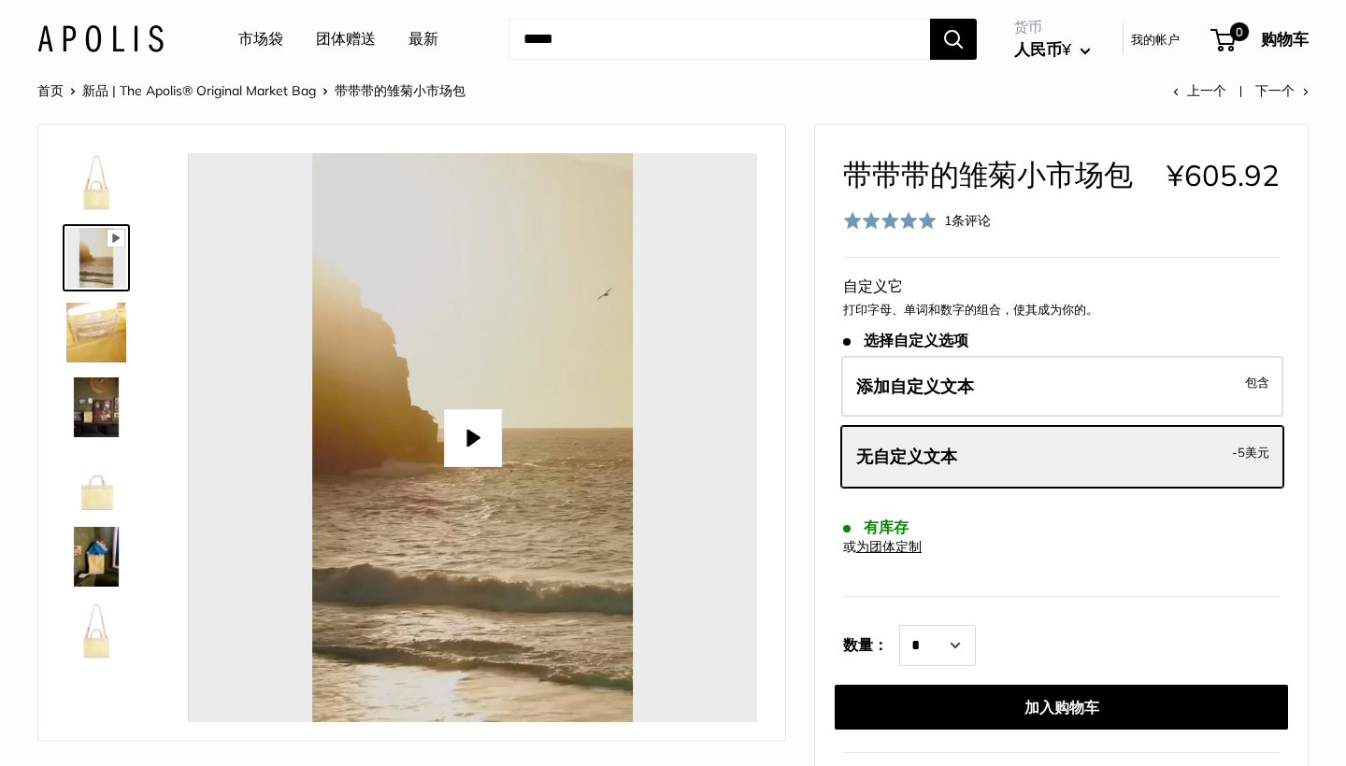
click at [485, 418] on button "播放" at bounding box center [473, 438] width 58 height 58
click at [94, 339] on img at bounding box center [96, 333] width 60 height 60
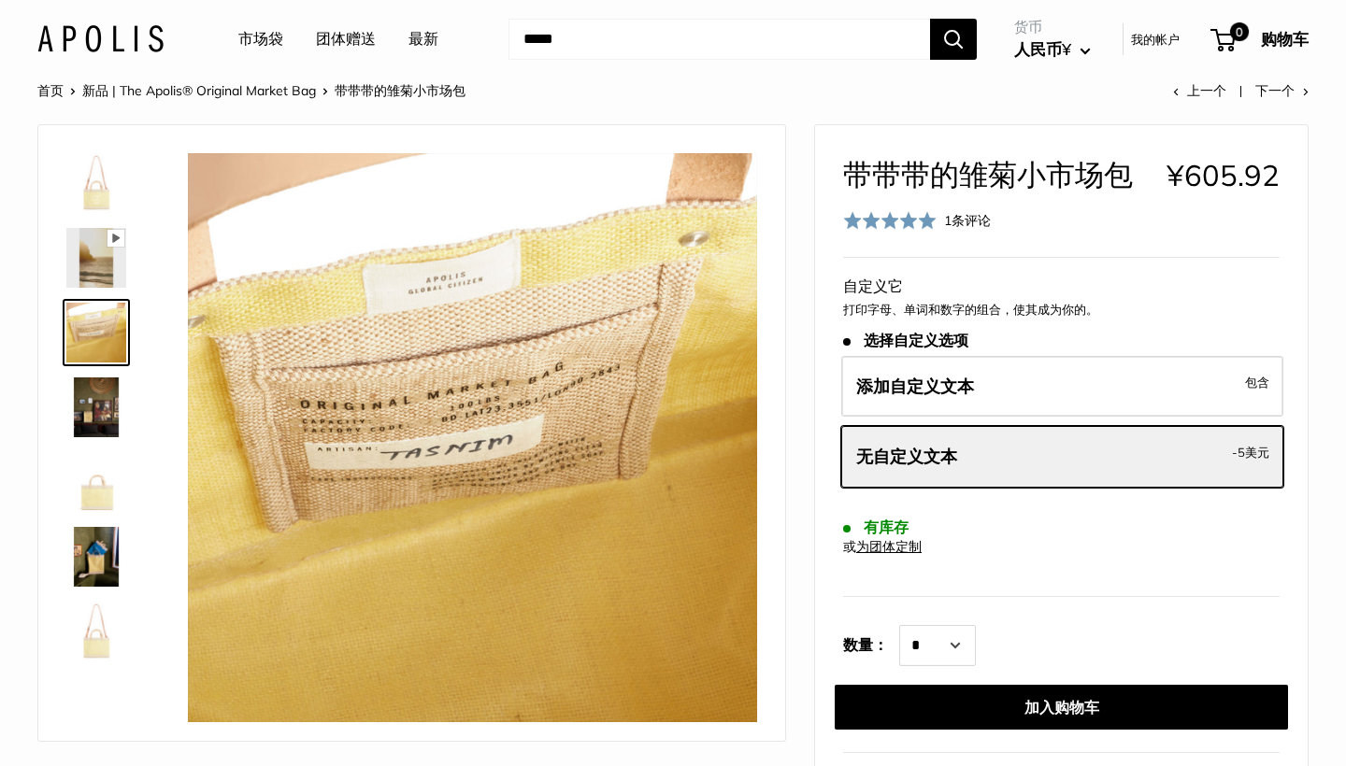
click at [87, 417] on img at bounding box center [96, 408] width 60 height 60
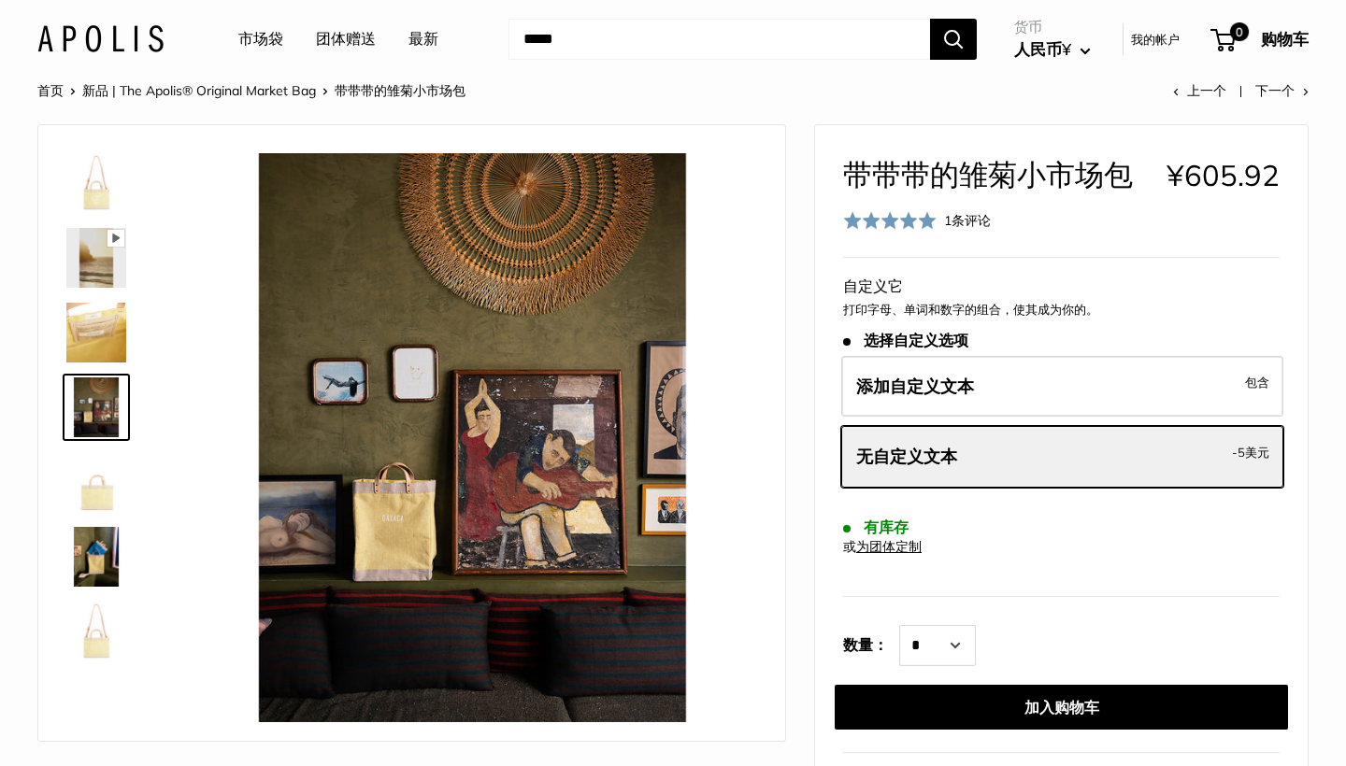
click at [93, 504] on img at bounding box center [96, 482] width 60 height 60
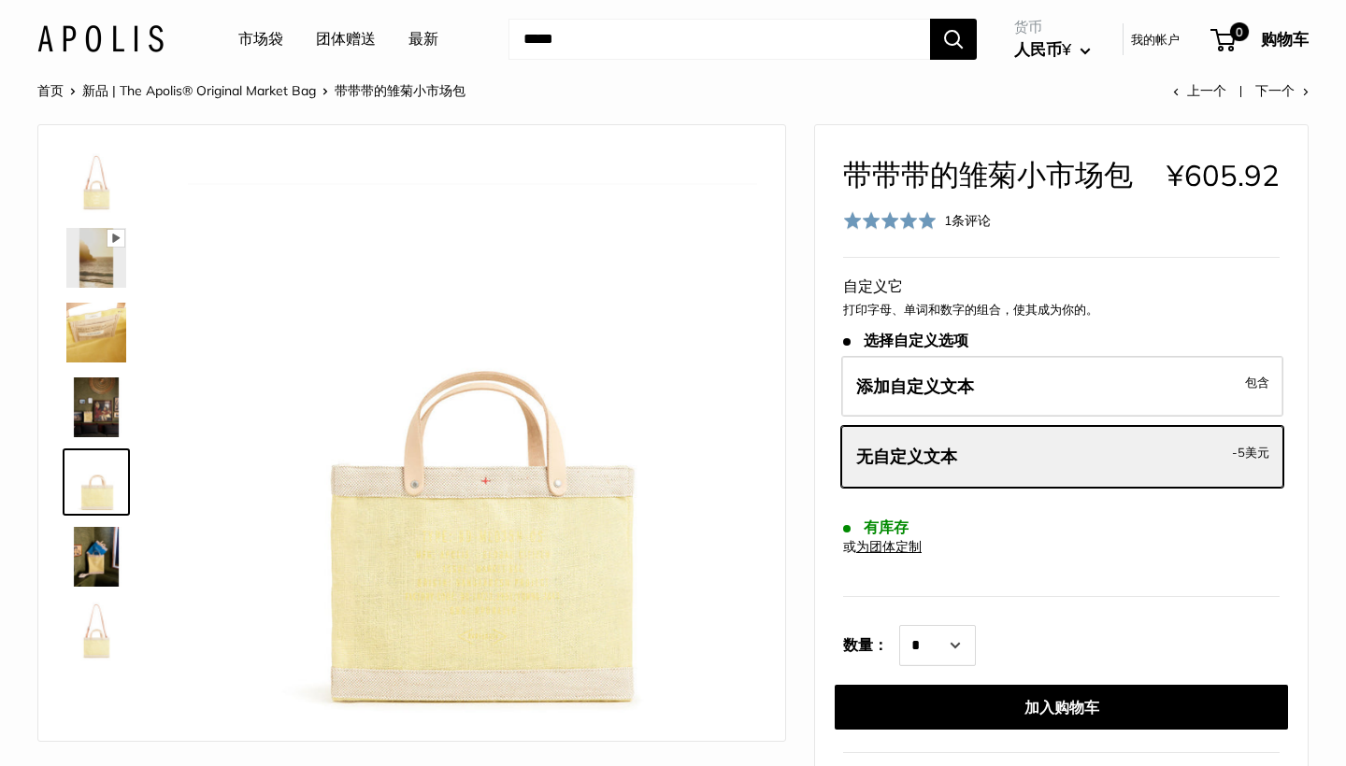
click at [95, 580] on img at bounding box center [96, 557] width 60 height 60
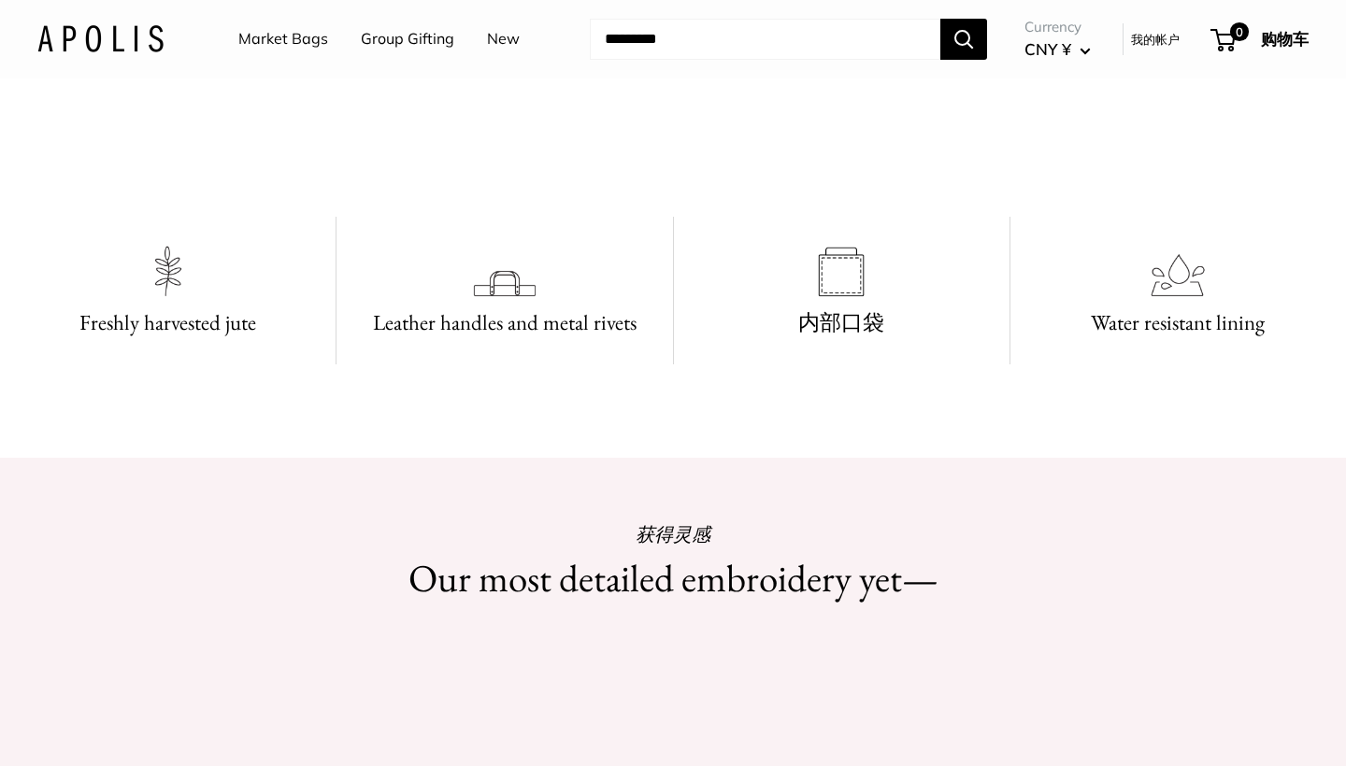
scroll to position [1114, 0]
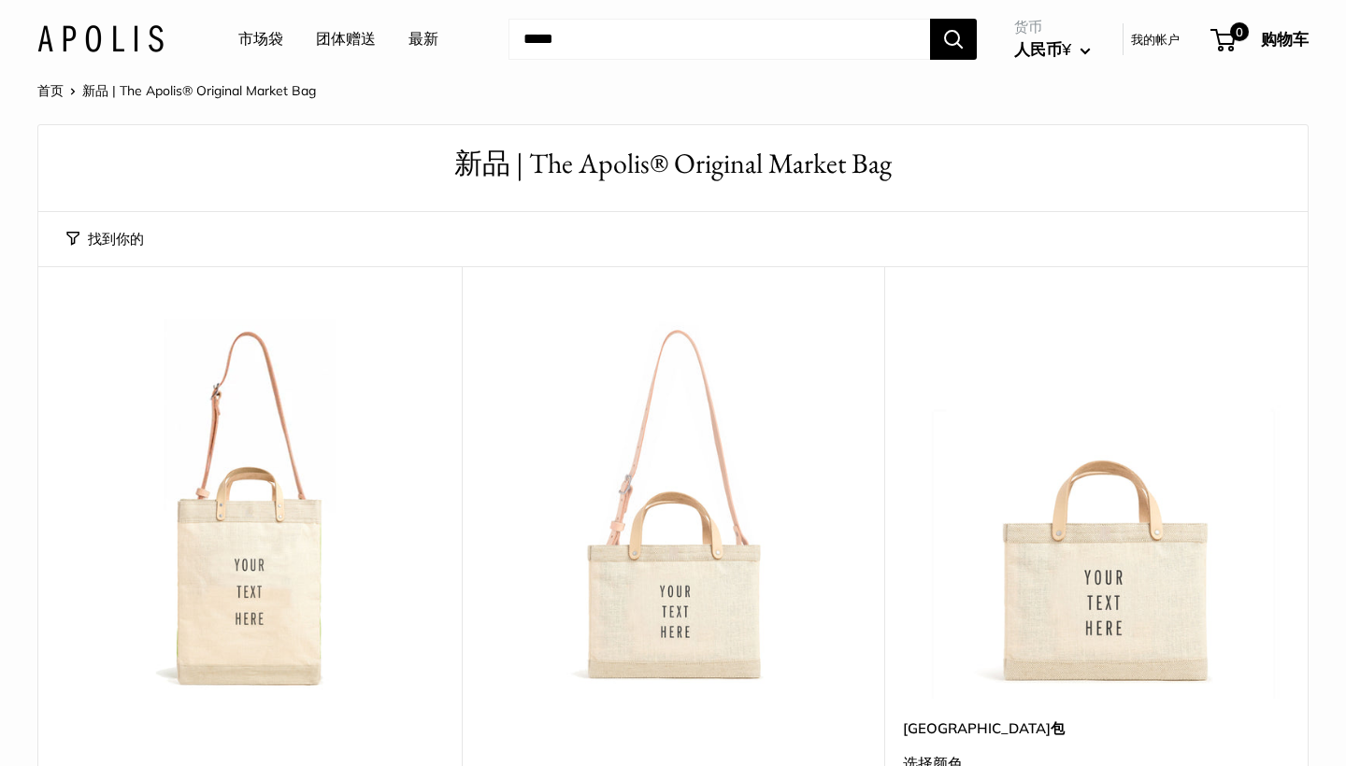
click at [110, 236] on button "找到你的" at bounding box center [105, 239] width 78 height 26
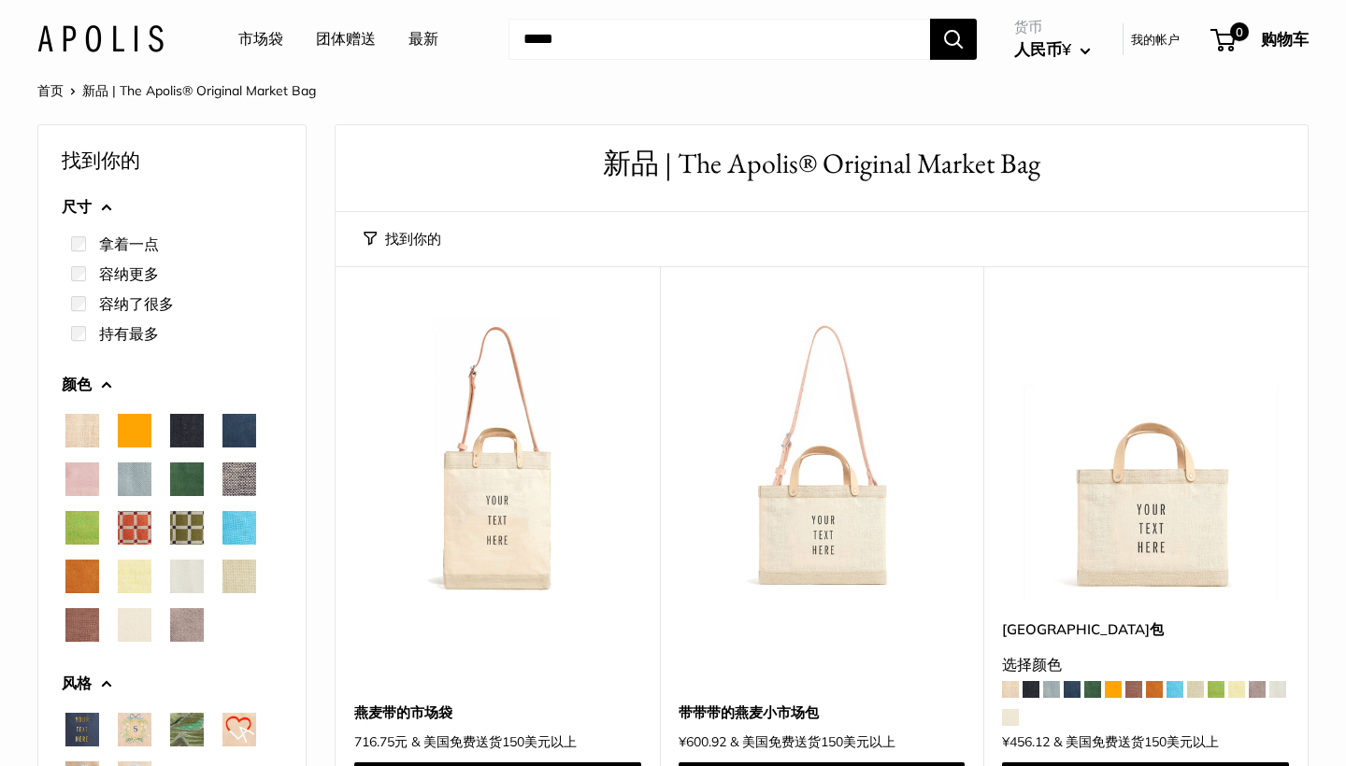
click at [181, 436] on span "黑色" at bounding box center [187, 431] width 34 height 34
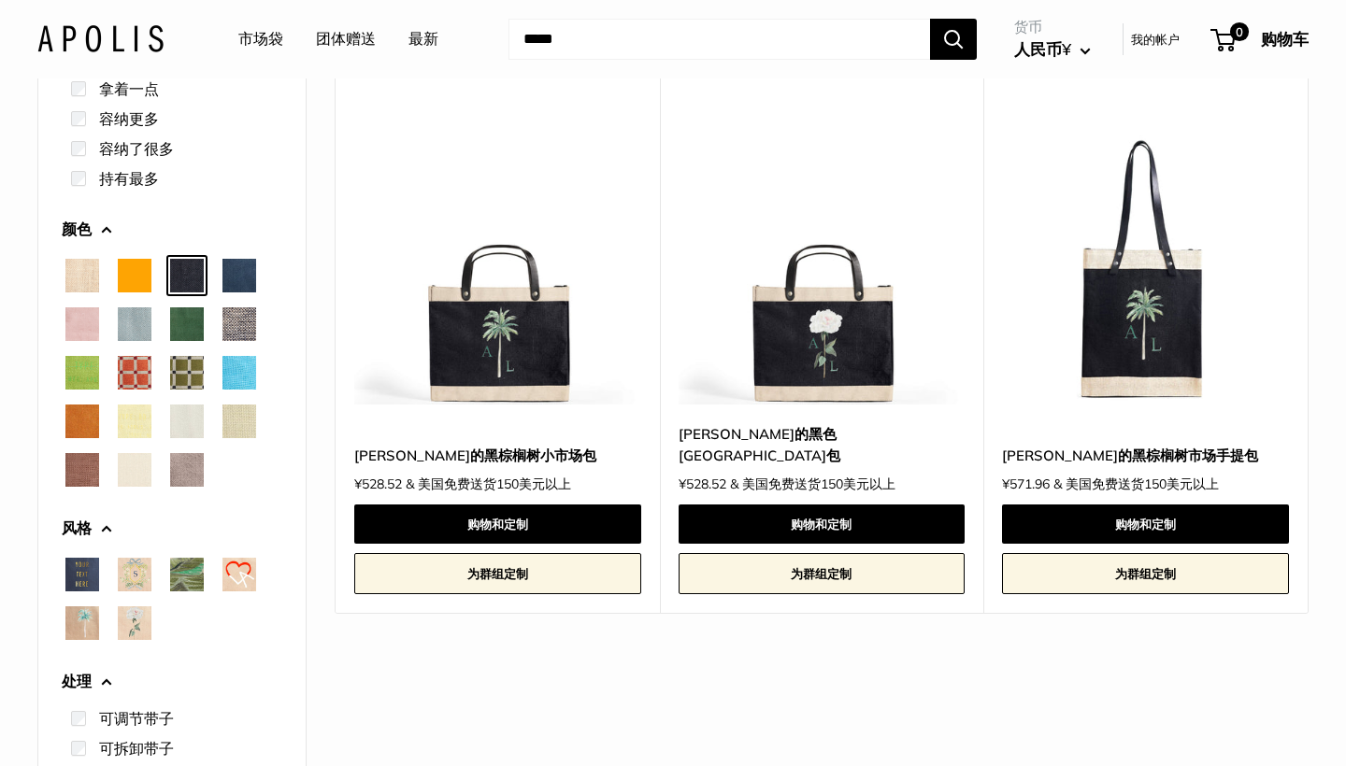
scroll to position [193, 0]
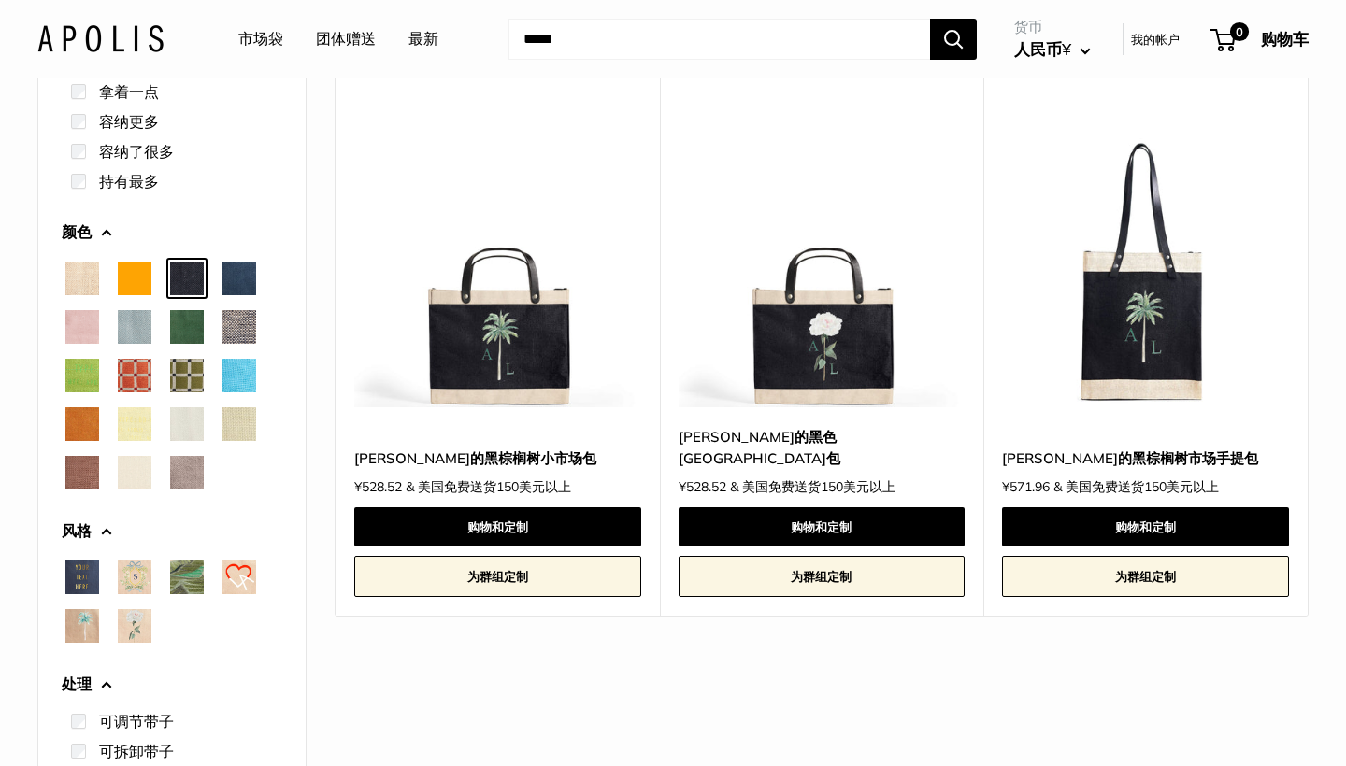
click at [0, 0] on img at bounding box center [0, 0] width 0 height 0
click at [75, 572] on span "金箔" at bounding box center [82, 578] width 34 height 34
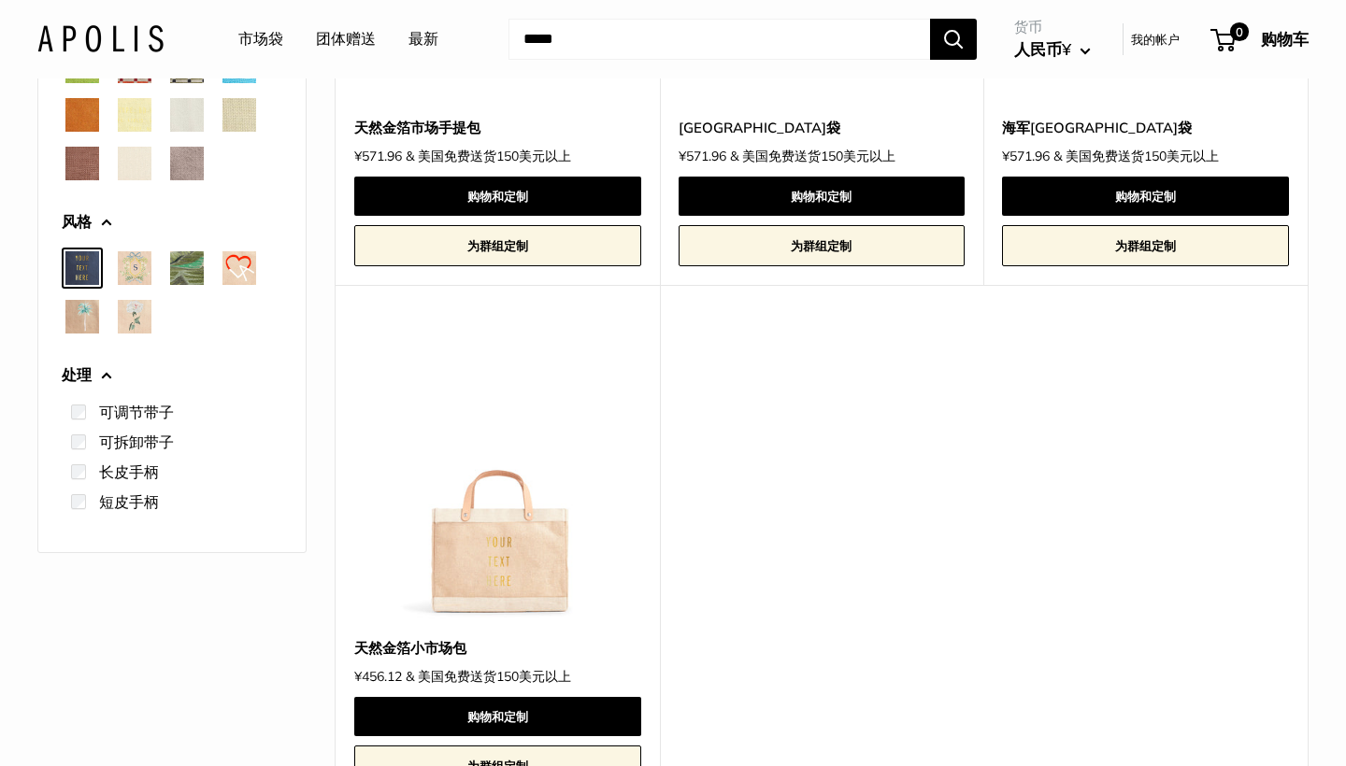
scroll to position [508, 0]
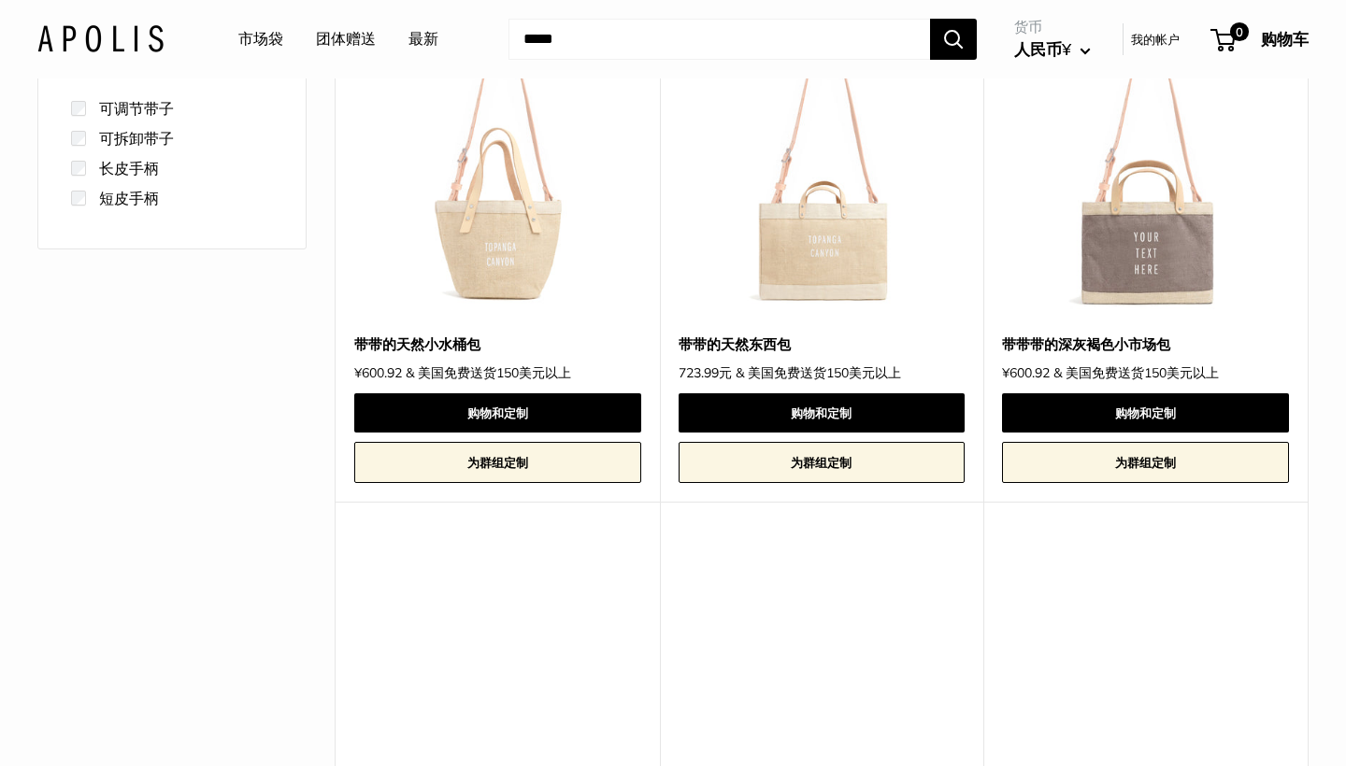
scroll to position [806, 0]
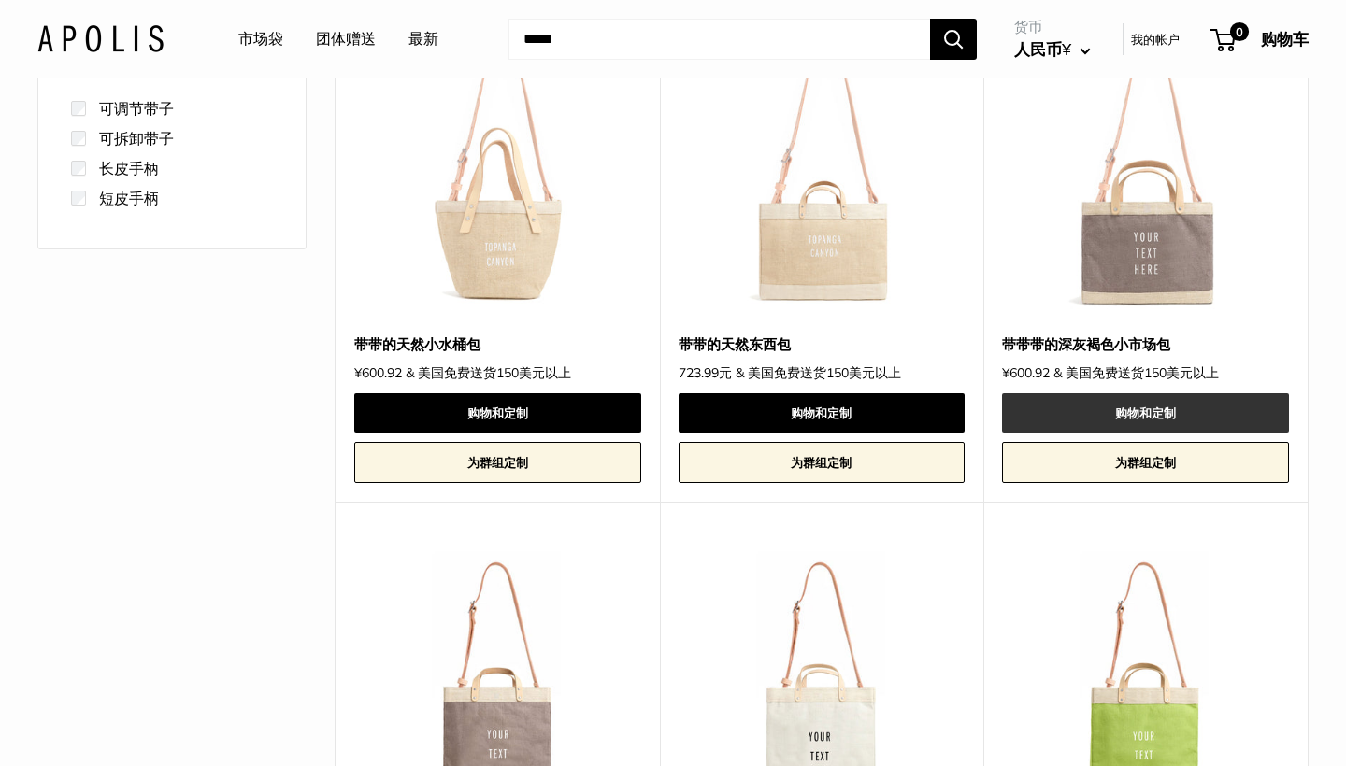
click at [1106, 418] on link "购物和定制" at bounding box center [1145, 412] width 287 height 39
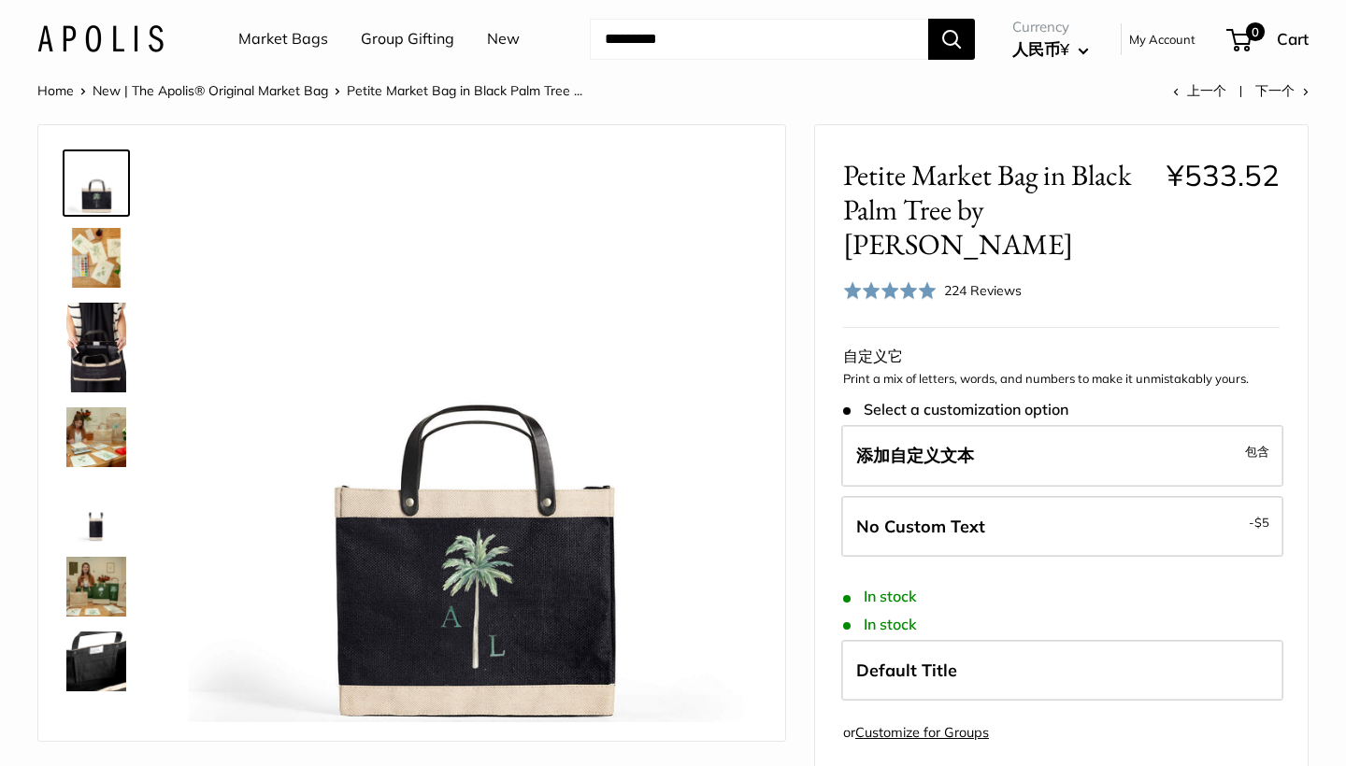
click at [93, 355] on img at bounding box center [96, 348] width 60 height 90
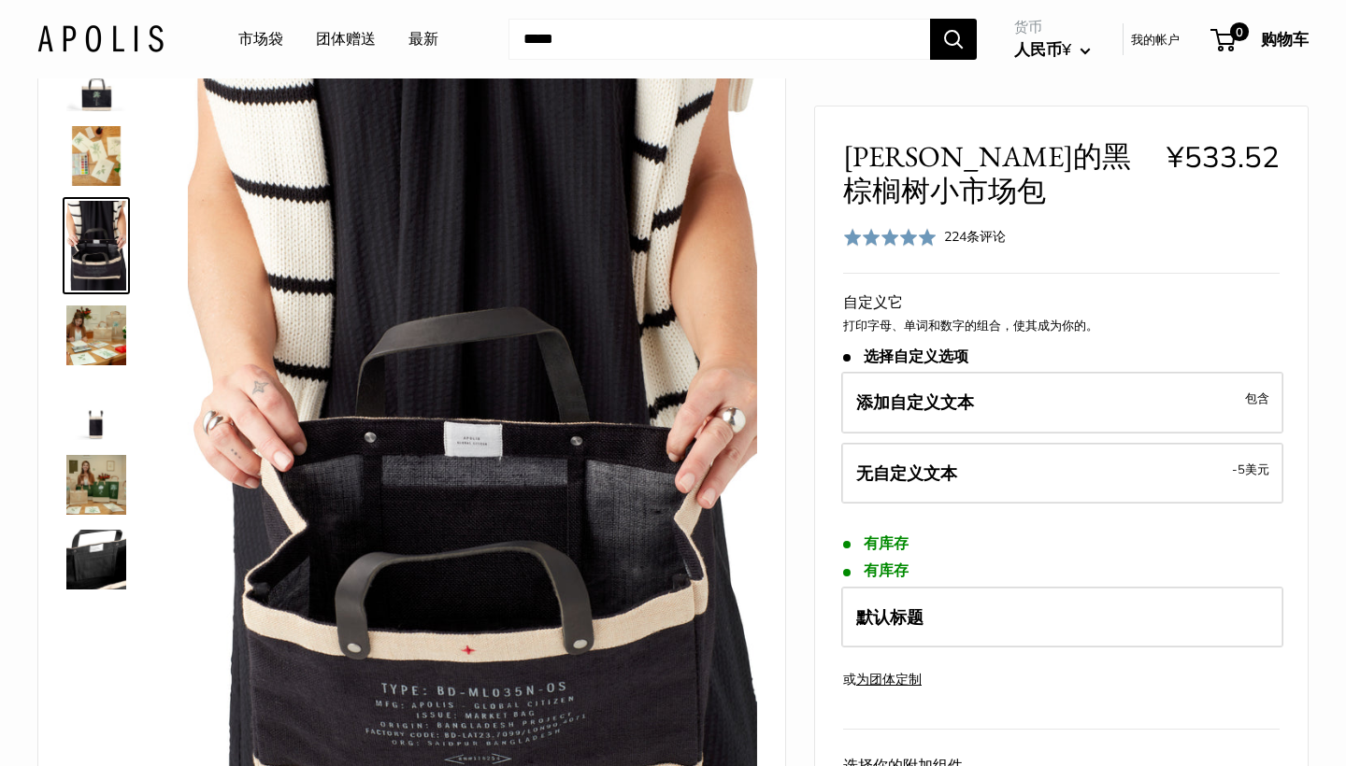
click at [92, 498] on img at bounding box center [96, 485] width 60 height 60
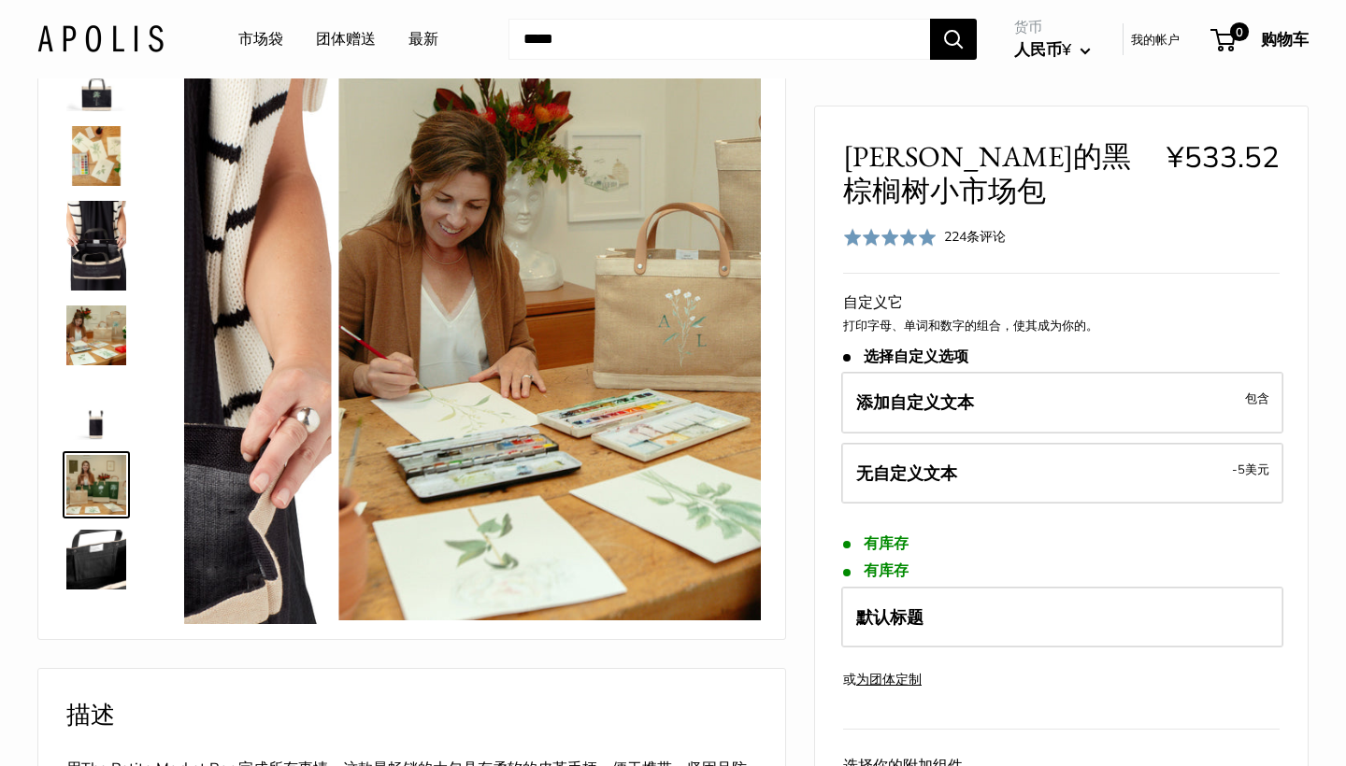
scroll to position [75, 0]
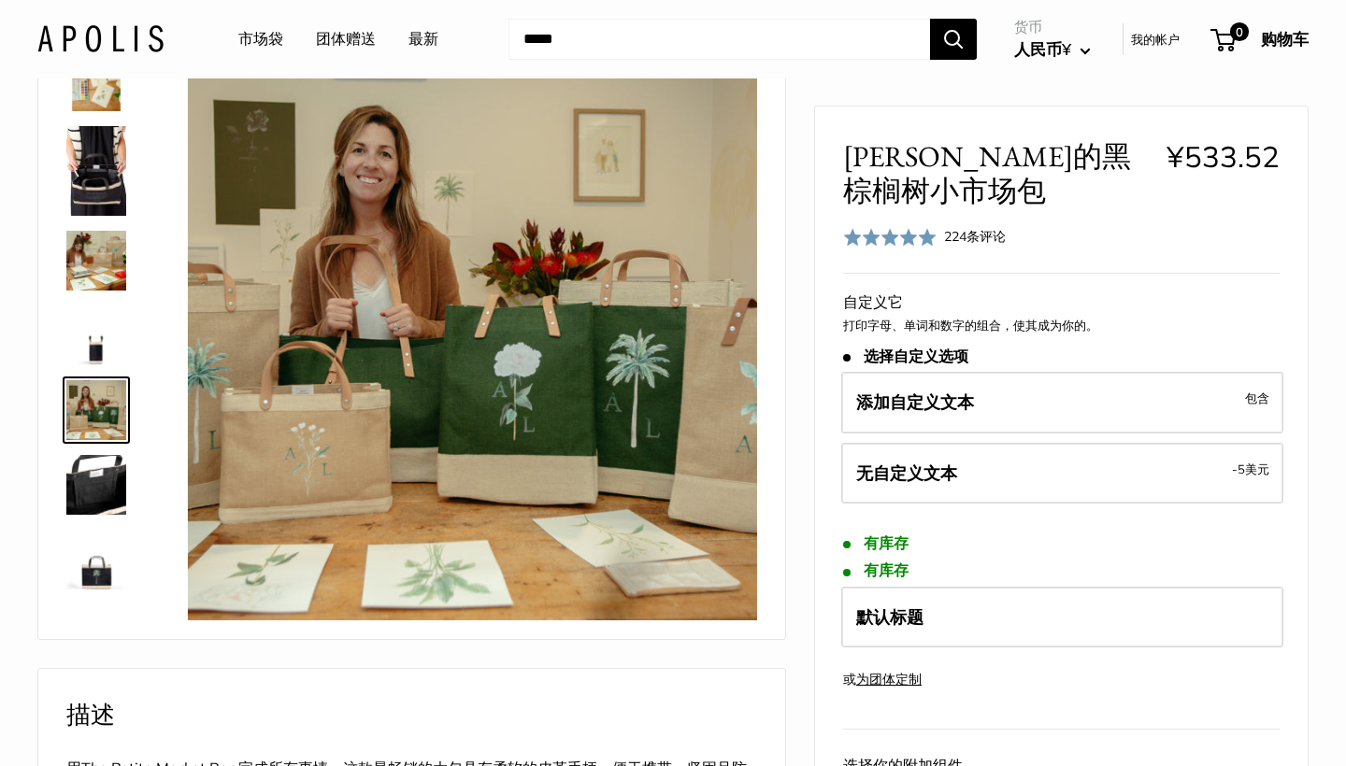
click at [92, 498] on img at bounding box center [96, 485] width 60 height 60
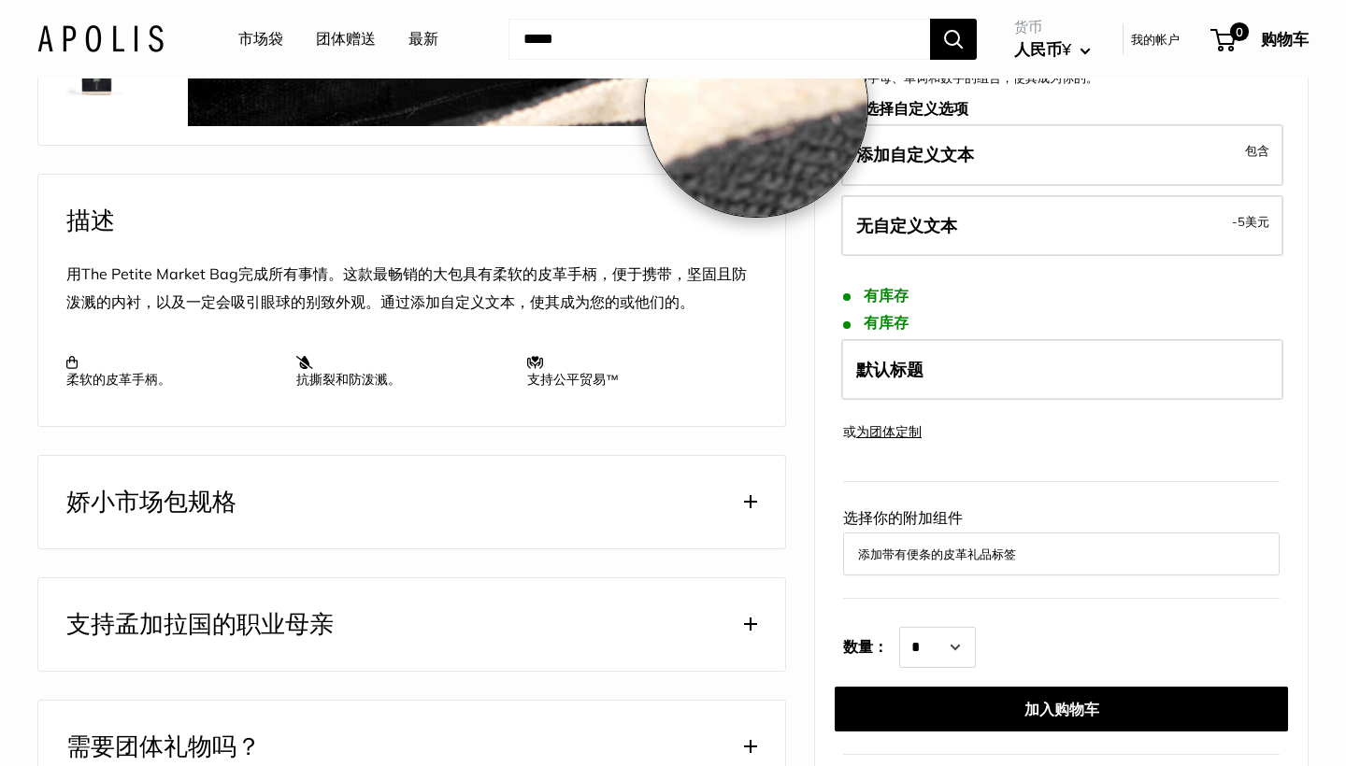
scroll to position [597, 0]
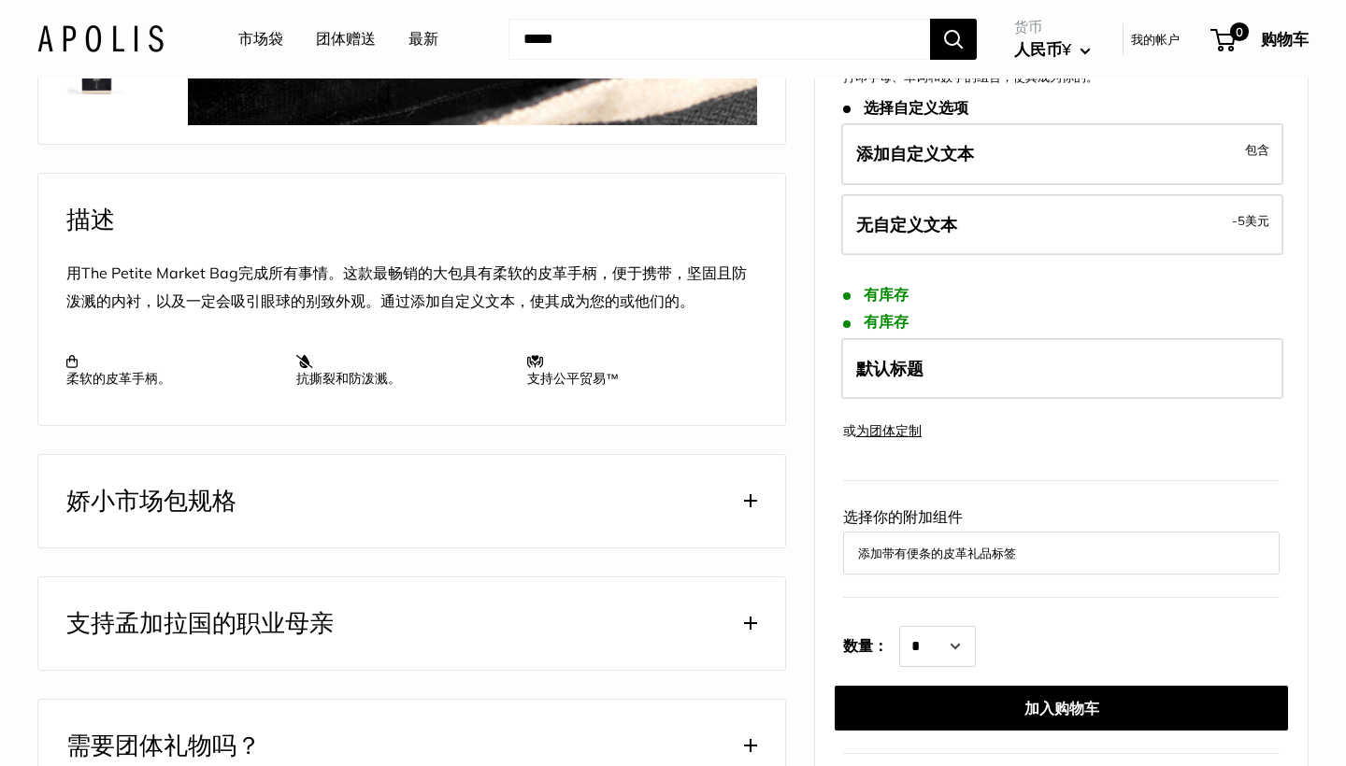
click at [478, 548] on button "娇小市场包规格" at bounding box center [411, 501] width 747 height 93
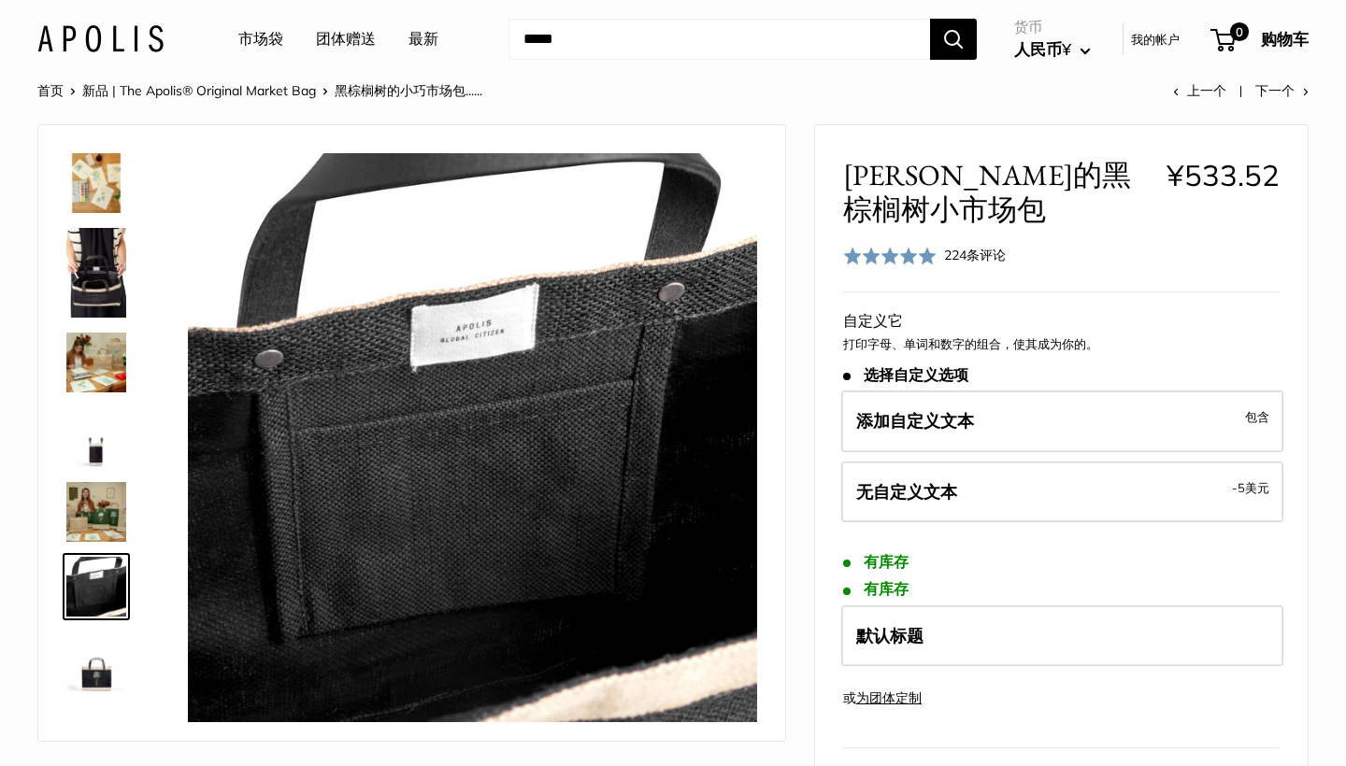
scroll to position [0, 0]
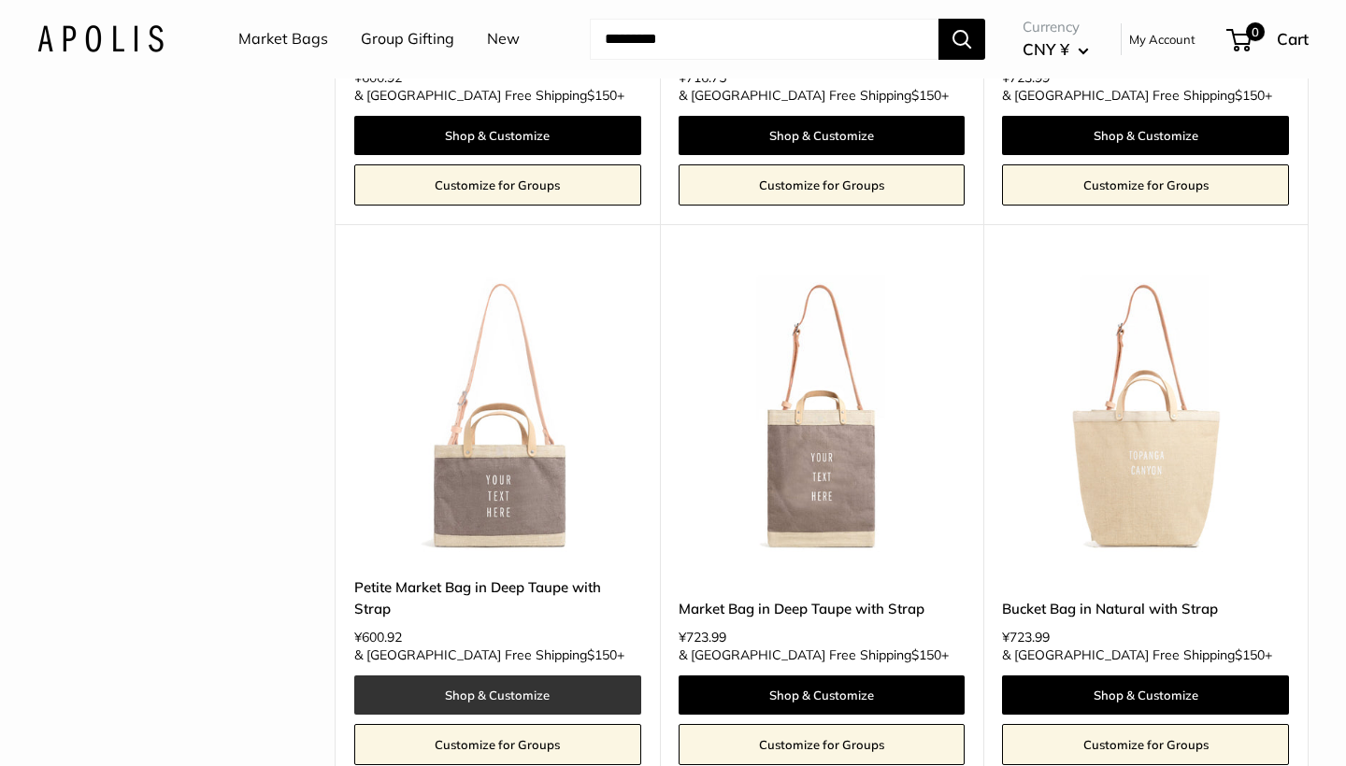
click at [521, 676] on link "Shop & Customize" at bounding box center [497, 695] width 287 height 39
